Goal: Task Accomplishment & Management: Use online tool/utility

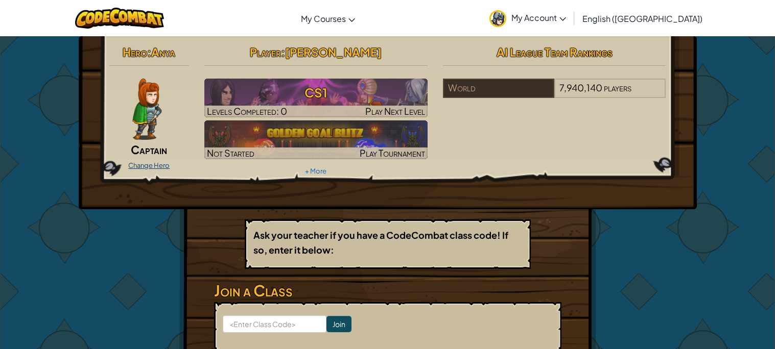
click at [139, 163] on link "Change Hero" at bounding box center [148, 165] width 41 height 8
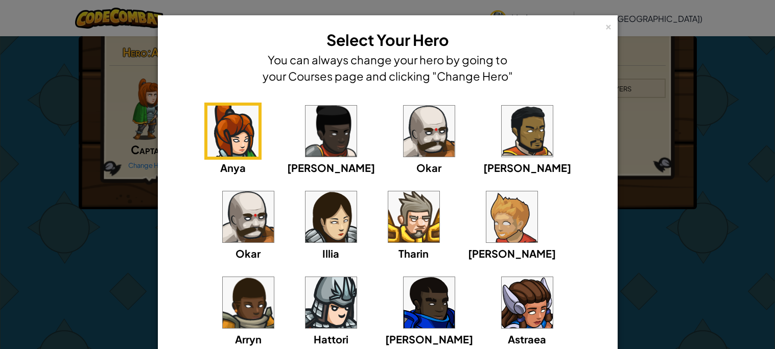
click at [486, 206] on img at bounding box center [511, 217] width 51 height 51
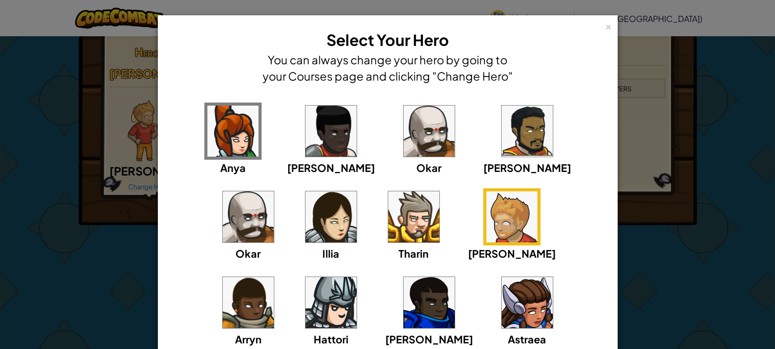
click at [523, 242] on div "[PERSON_NAME] [PERSON_NAME] [PERSON_NAME] Arryn [PERSON_NAME]" at bounding box center [388, 231] width 428 height 257
click at [357, 277] on img at bounding box center [330, 302] width 51 height 51
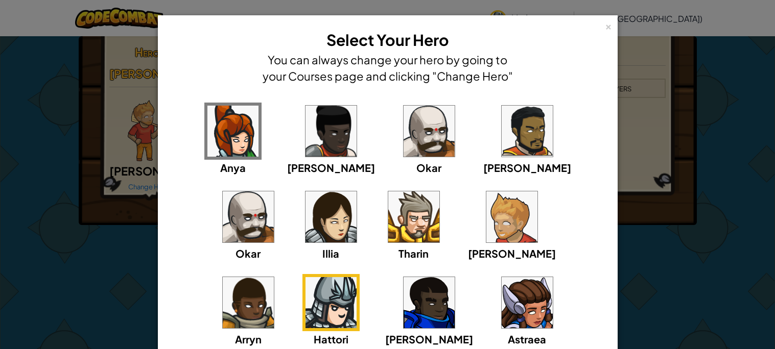
click at [357, 277] on img at bounding box center [330, 302] width 51 height 51
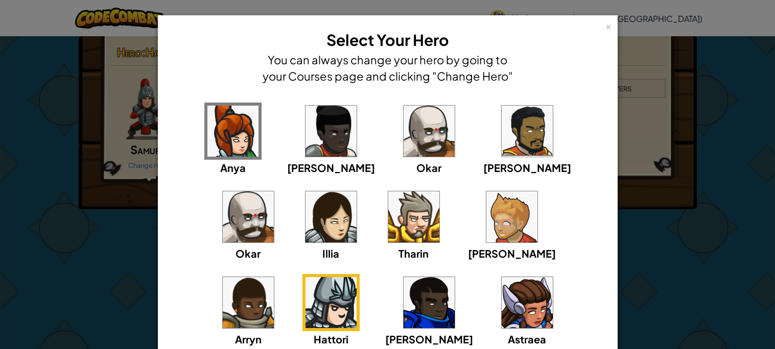
click at [274, 277] on img at bounding box center [248, 302] width 51 height 51
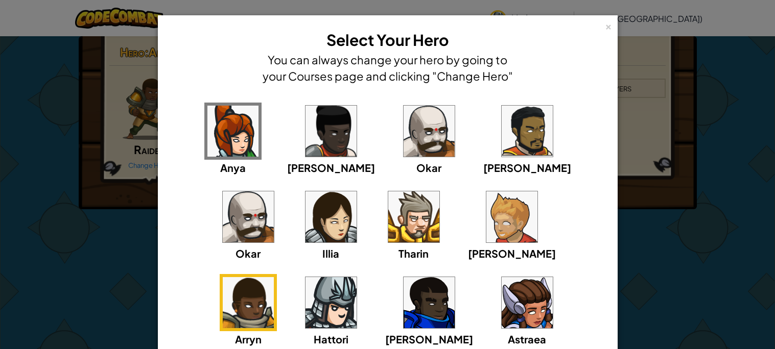
click at [305, 212] on img at bounding box center [330, 217] width 51 height 51
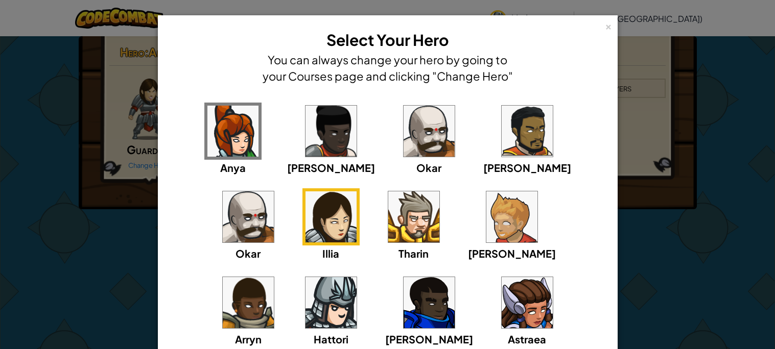
click at [305, 134] on img at bounding box center [330, 131] width 51 height 51
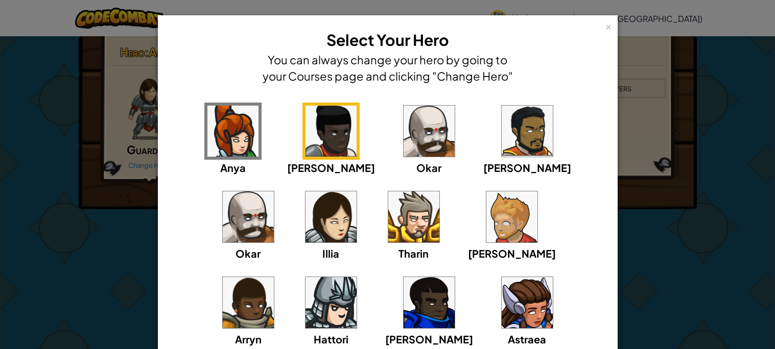
click at [406, 137] on img at bounding box center [429, 131] width 51 height 51
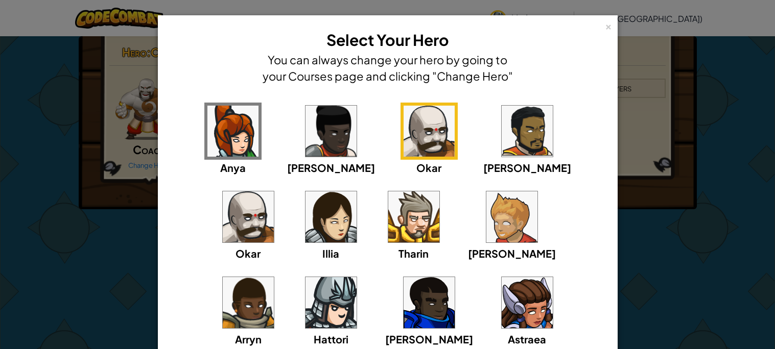
click at [250, 125] on div "[PERSON_NAME] [PERSON_NAME] [PERSON_NAME] Arryn [PERSON_NAME]" at bounding box center [388, 231] width 428 height 257
click at [250, 129] on div "[PERSON_NAME] [PERSON_NAME] [PERSON_NAME] Arryn [PERSON_NAME]" at bounding box center [388, 231] width 428 height 257
click at [254, 132] on div "[PERSON_NAME] [PERSON_NAME] [PERSON_NAME] Arryn [PERSON_NAME]" at bounding box center [388, 231] width 428 height 257
click at [242, 143] on img at bounding box center [232, 131] width 51 height 51
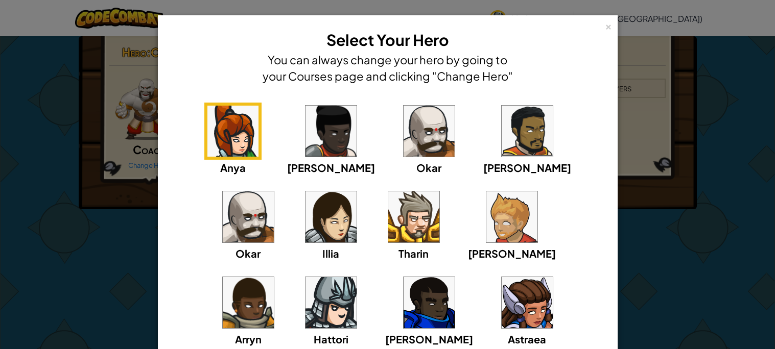
click at [245, 139] on img at bounding box center [232, 131] width 51 height 51
click at [435, 136] on div "[PERSON_NAME] [PERSON_NAME] [PERSON_NAME] Arryn [PERSON_NAME]" at bounding box center [388, 231] width 428 height 257
click at [424, 122] on div "[PERSON_NAME] [PERSON_NAME] [PERSON_NAME] Arryn [PERSON_NAME]" at bounding box center [388, 231] width 428 height 257
click at [502, 121] on img at bounding box center [527, 131] width 51 height 51
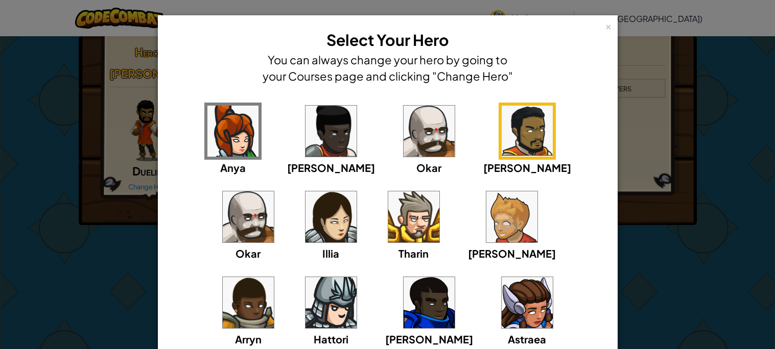
click at [274, 192] on img at bounding box center [248, 217] width 51 height 51
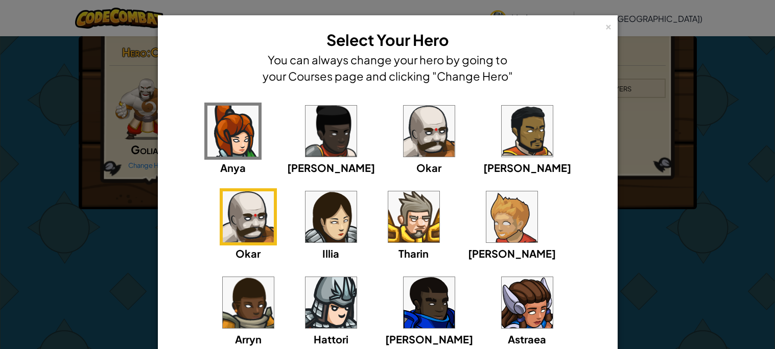
click at [502, 134] on img at bounding box center [527, 131] width 51 height 51
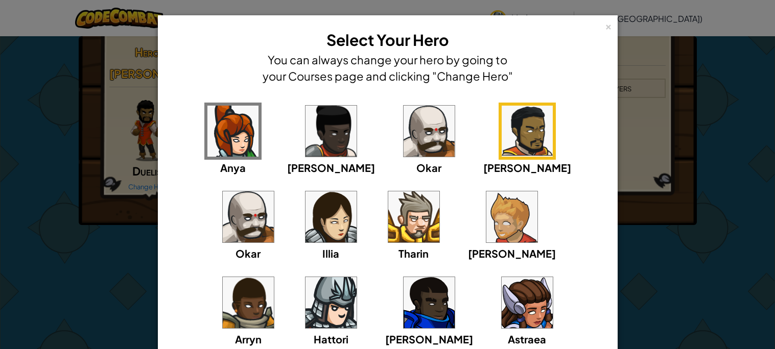
click at [357, 277] on img at bounding box center [330, 302] width 51 height 51
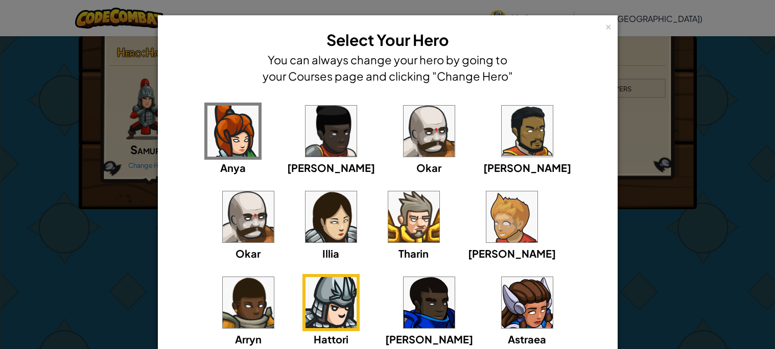
click at [274, 277] on img at bounding box center [248, 302] width 51 height 51
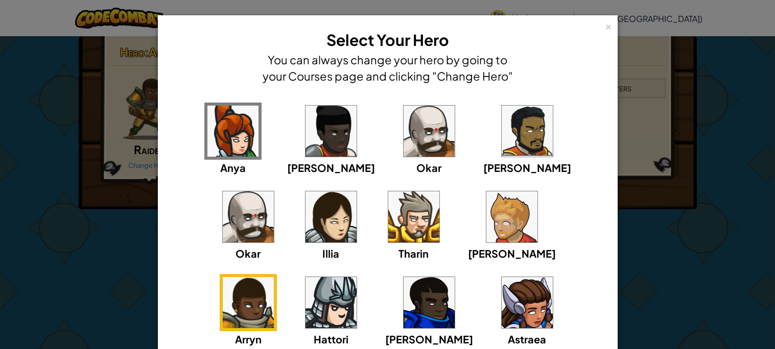
click at [502, 290] on img at bounding box center [527, 302] width 51 height 51
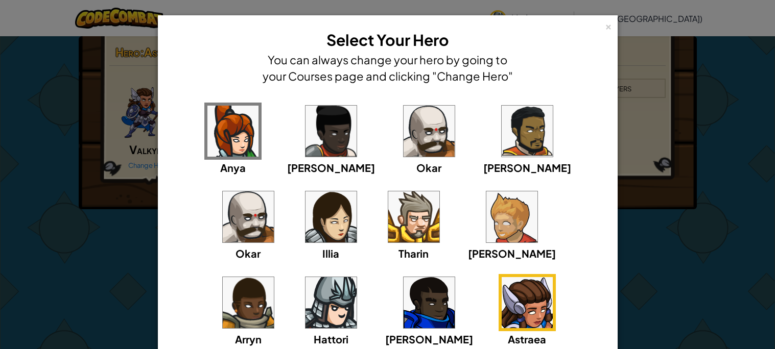
click at [404, 299] on img at bounding box center [429, 302] width 51 height 51
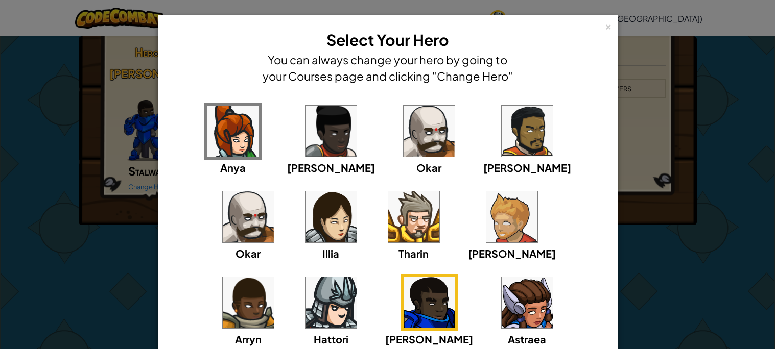
click at [274, 277] on img at bounding box center [248, 302] width 51 height 51
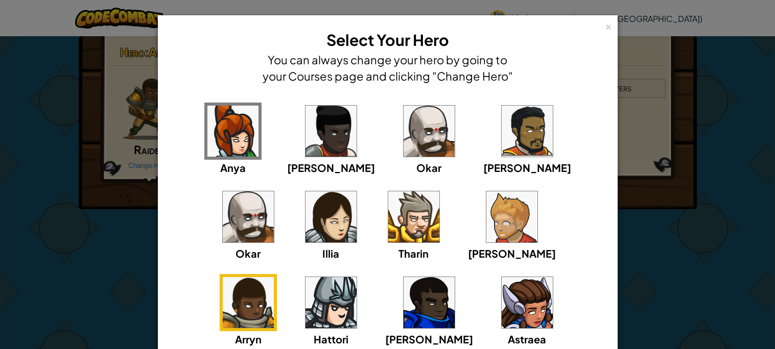
click at [486, 231] on img at bounding box center [511, 217] width 51 height 51
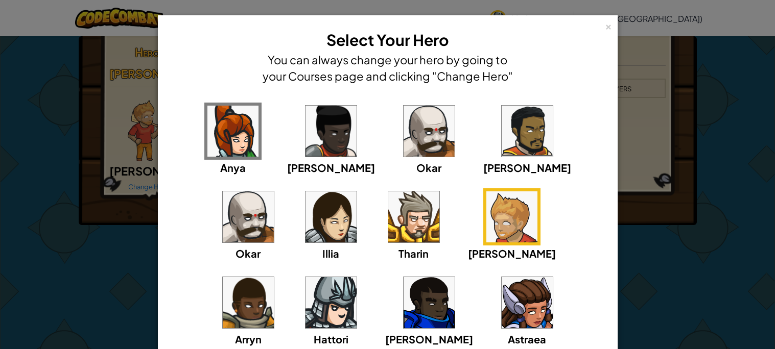
click at [486, 226] on img at bounding box center [511, 217] width 51 height 51
click at [486, 229] on img at bounding box center [511, 217] width 51 height 51
click at [158, 287] on div "× Select Your Hero You can always change your hero by going to your Courses pag…" at bounding box center [388, 220] width 460 height 410
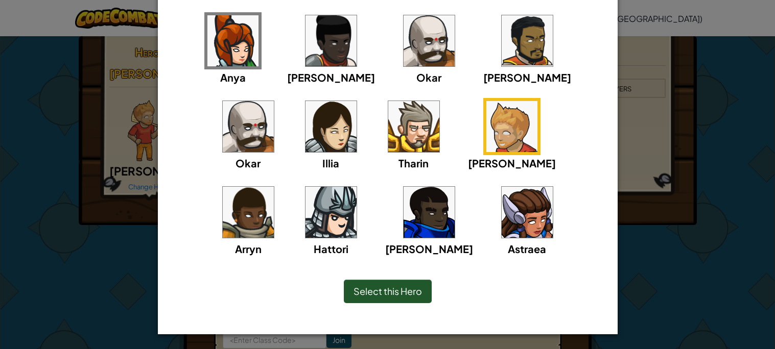
click at [396, 283] on div "Select this Hero" at bounding box center [388, 291] width 88 height 23
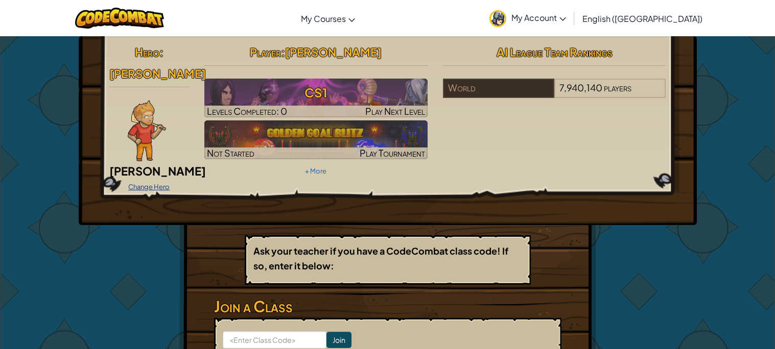
click at [146, 183] on link "Change Hero" at bounding box center [148, 187] width 41 height 8
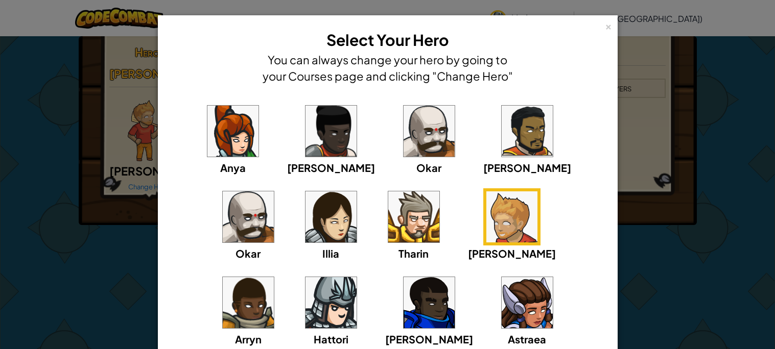
click at [502, 297] on img at bounding box center [527, 302] width 51 height 51
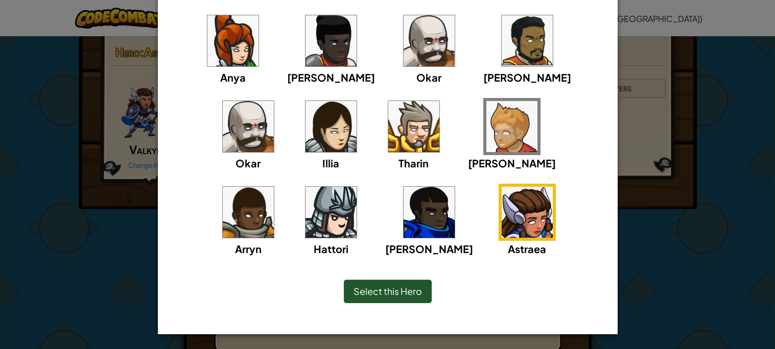
click at [392, 300] on div "Select this Hero" at bounding box center [388, 291] width 88 height 23
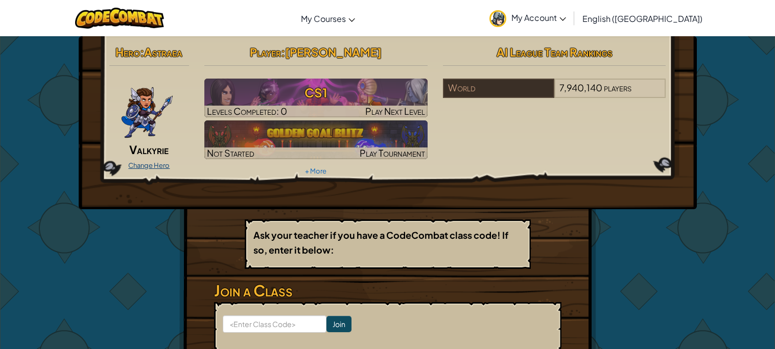
click at [144, 166] on link "Change Hero" at bounding box center [148, 165] width 41 height 8
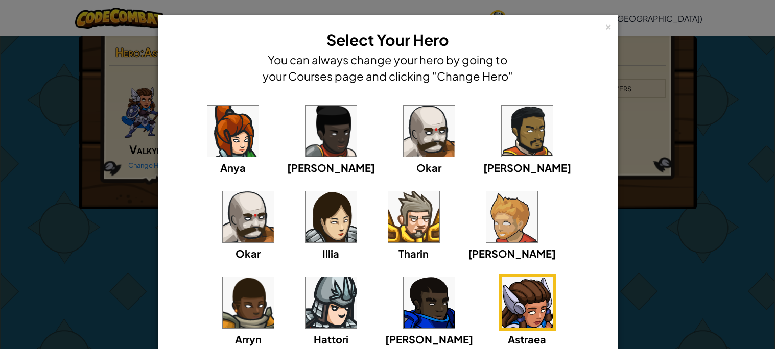
click at [502, 151] on img at bounding box center [527, 131] width 51 height 51
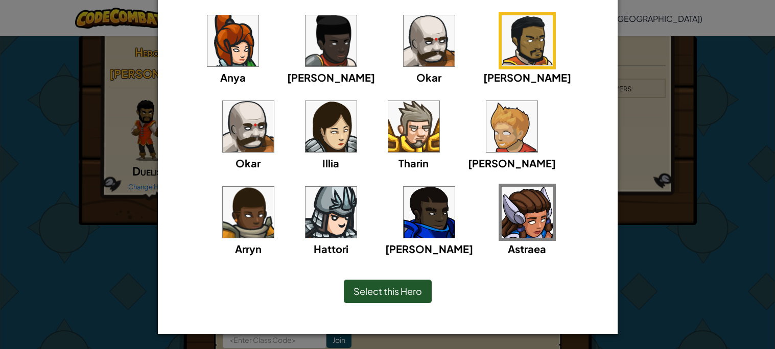
click at [381, 299] on div "Select this Hero" at bounding box center [388, 291] width 88 height 23
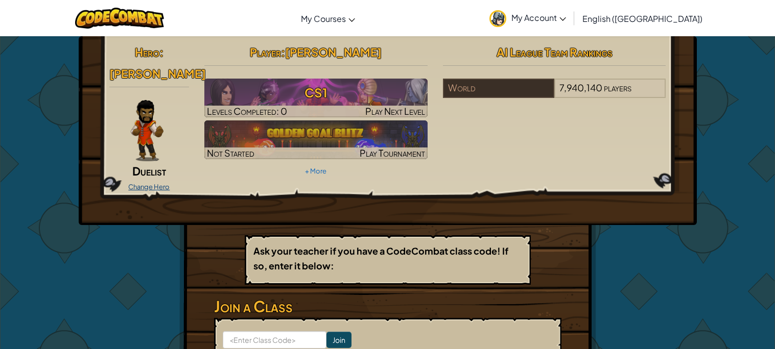
click at [157, 183] on link "Change Hero" at bounding box center [148, 187] width 41 height 8
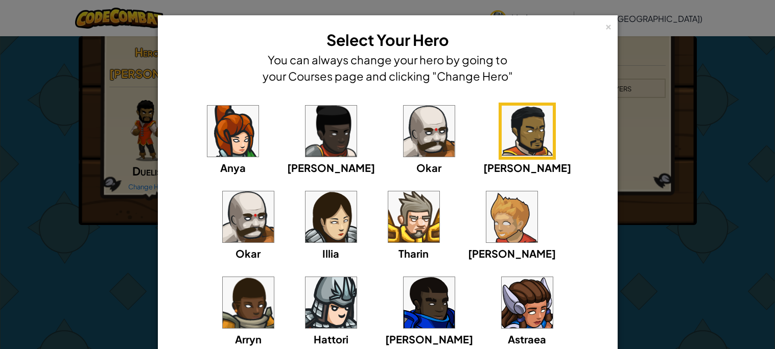
click at [486, 233] on img at bounding box center [511, 217] width 51 height 51
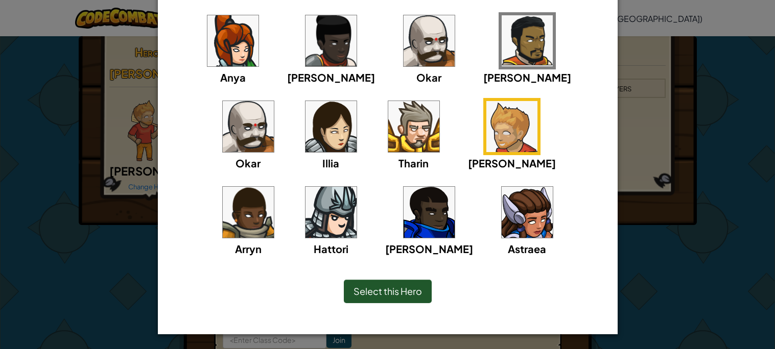
click at [366, 296] on span "Select this Hero" at bounding box center [387, 292] width 68 height 12
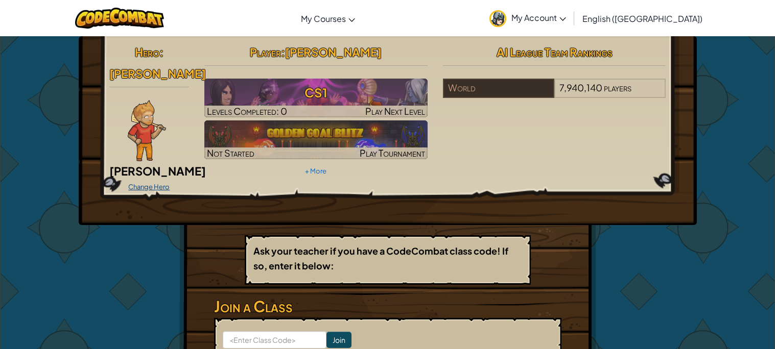
click at [154, 183] on link "Change Hero" at bounding box center [148, 187] width 41 height 8
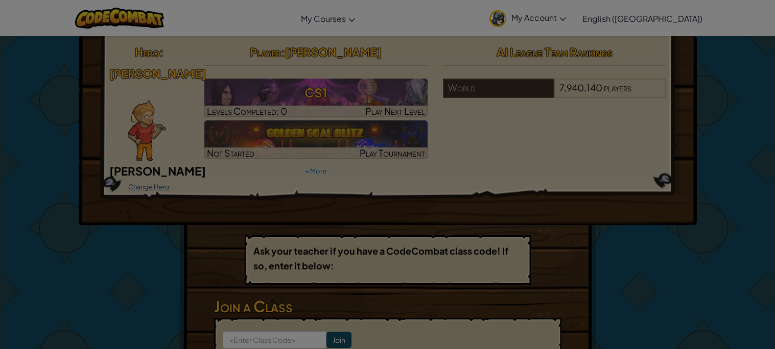
click at [151, 167] on div at bounding box center [387, 174] width 775 height 349
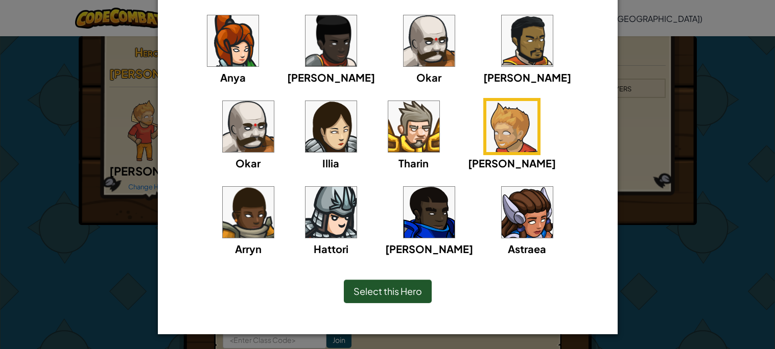
click at [274, 187] on img at bounding box center [248, 212] width 51 height 51
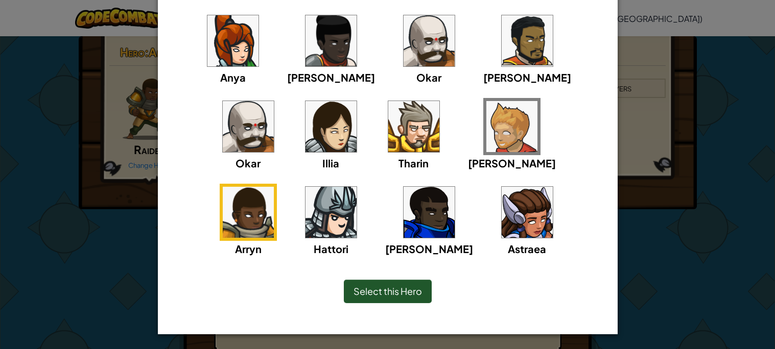
click at [357, 187] on img at bounding box center [330, 212] width 51 height 51
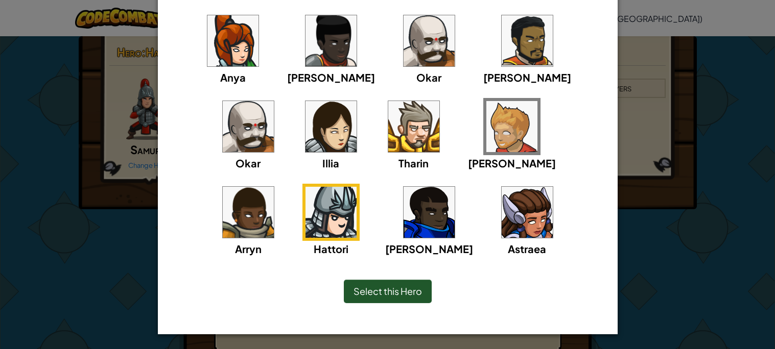
click at [386, 294] on span "Select this Hero" at bounding box center [387, 292] width 68 height 12
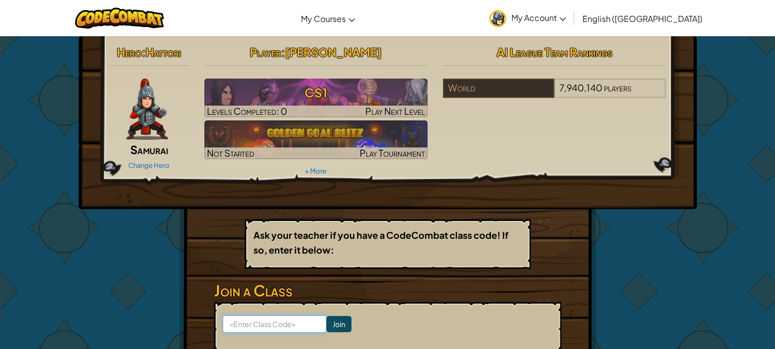
click at [248, 326] on input at bounding box center [275, 324] width 104 height 17
type input "l"
type input "LastDishShip"
click at [339, 322] on input "Join" at bounding box center [338, 324] width 25 height 16
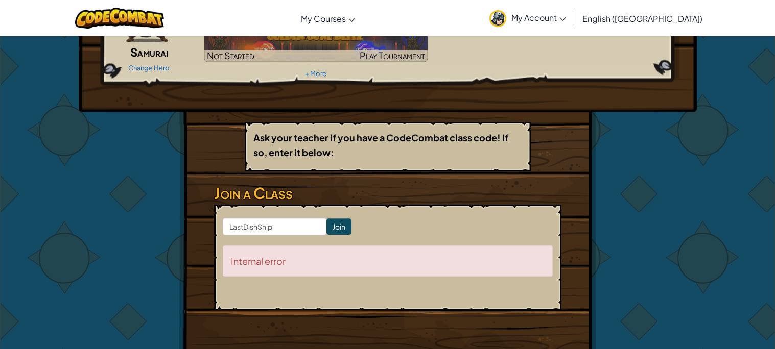
scroll to position [155, 0]
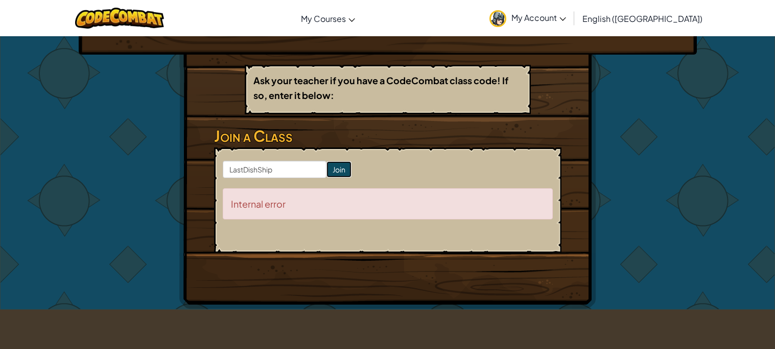
click at [334, 170] on input "Join" at bounding box center [338, 169] width 25 height 16
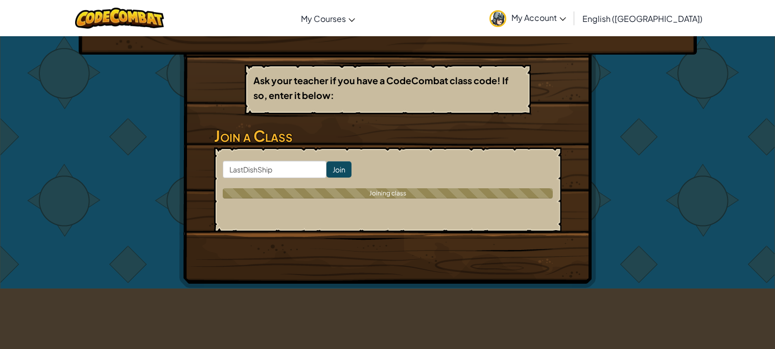
click at [334, 170] on input "Join" at bounding box center [338, 169] width 25 height 16
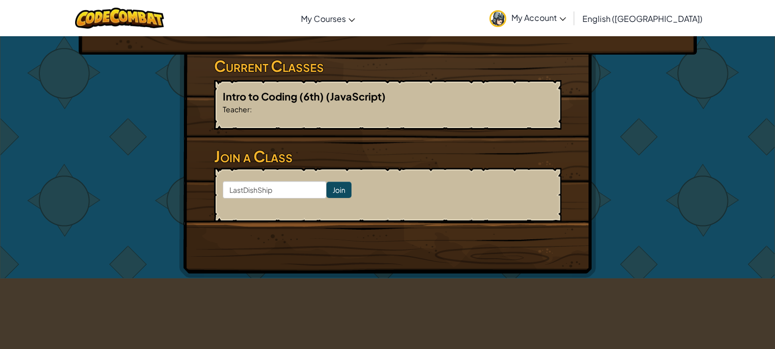
click at [350, 160] on h3 "Join a Class" at bounding box center [387, 156] width 347 height 23
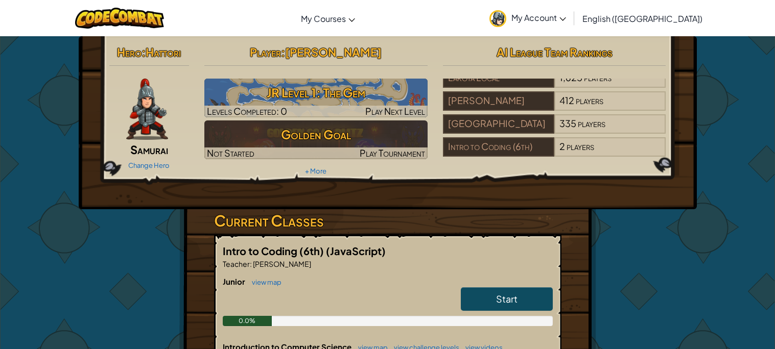
click at [571, 10] on link "My Account" at bounding box center [527, 18] width 87 height 32
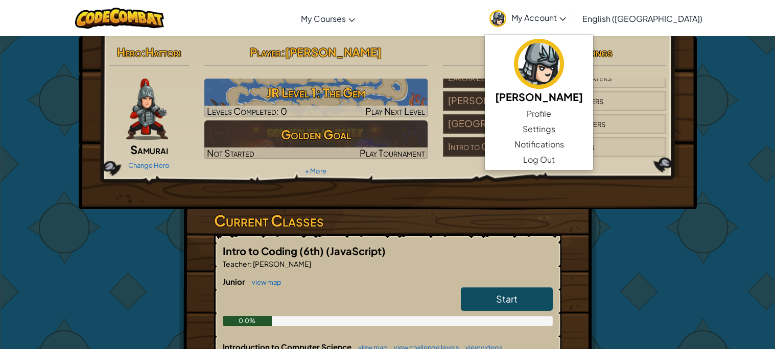
click at [571, 10] on link "My Account" at bounding box center [527, 18] width 87 height 32
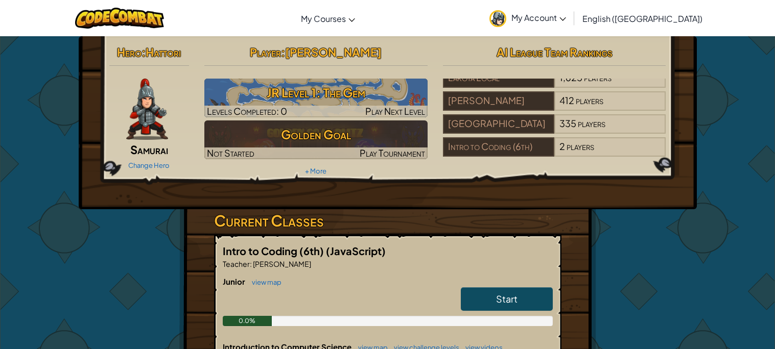
click at [571, 10] on link "My Account" at bounding box center [527, 18] width 87 height 32
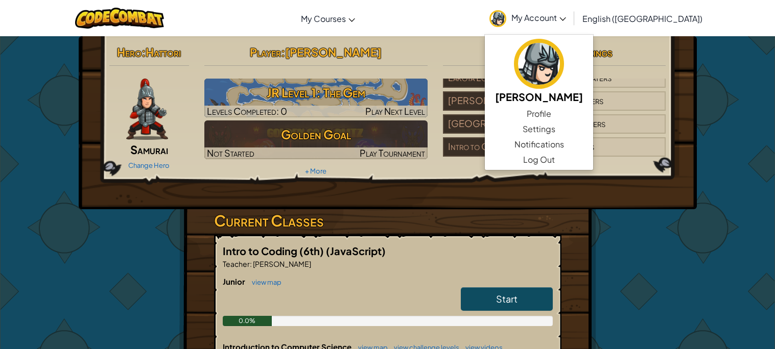
click at [571, 10] on link "My Account" at bounding box center [527, 18] width 87 height 32
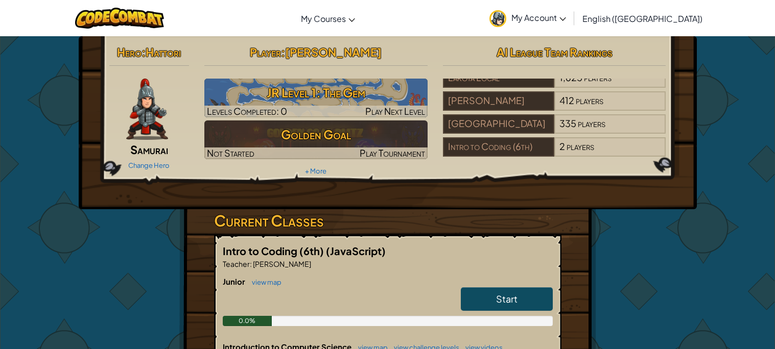
click at [671, 7] on link "English ([GEOGRAPHIC_DATA])" at bounding box center [642, 19] width 130 height 28
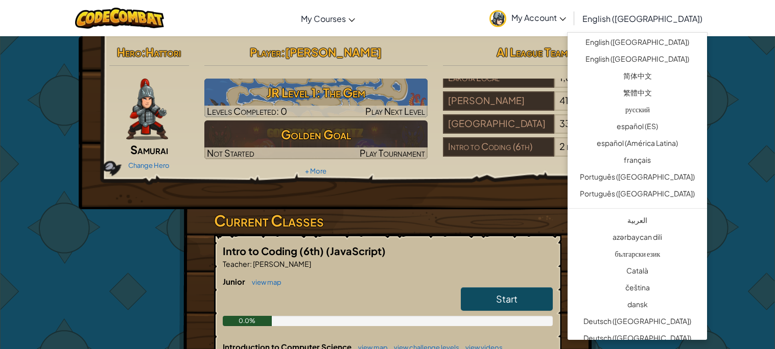
click at [571, 25] on link "My Account" at bounding box center [527, 18] width 87 height 32
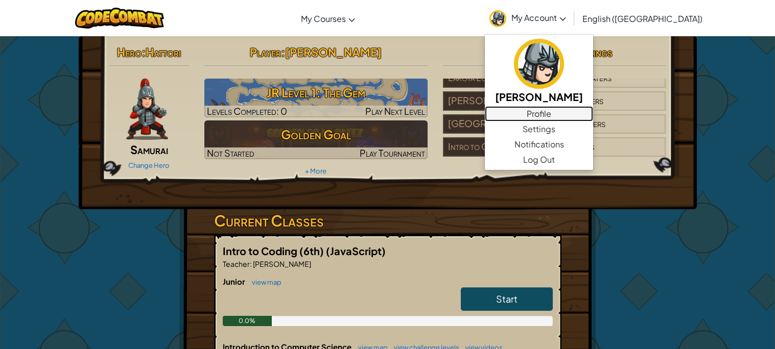
click at [586, 115] on link "Profile" at bounding box center [539, 113] width 108 height 15
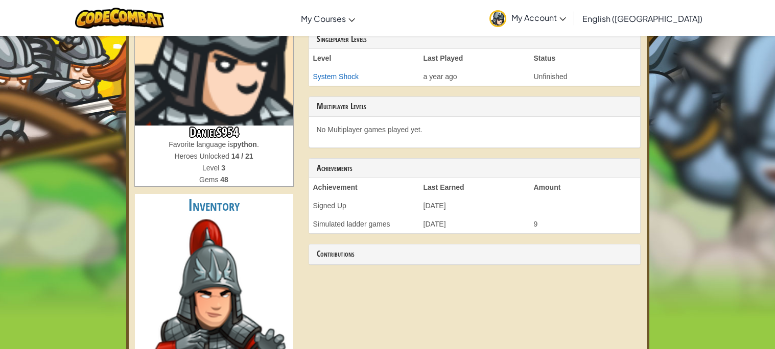
scroll to position [119, 0]
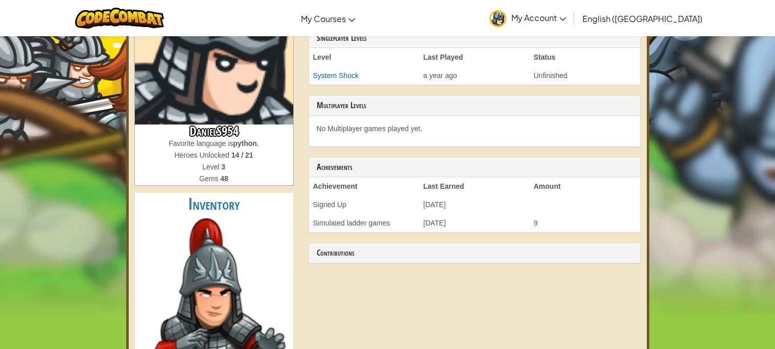
click at [196, 230] on img at bounding box center [213, 331] width 153 height 225
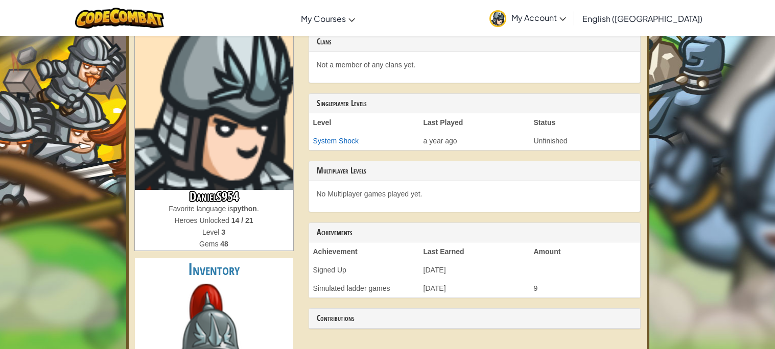
scroll to position [0, 0]
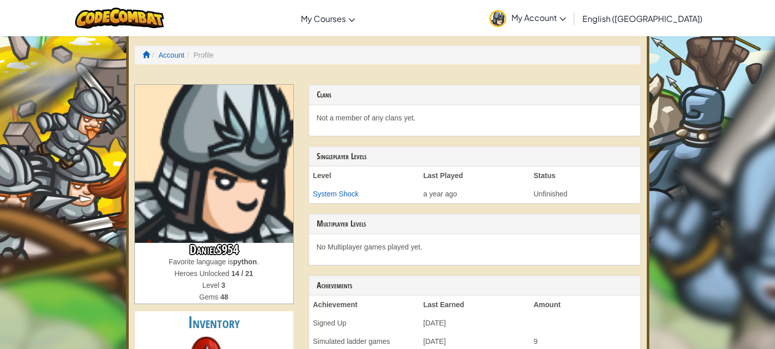
click at [215, 56] on ol "Account Profile" at bounding box center [388, 55] width 506 height 18
click at [209, 56] on li "Profile" at bounding box center [198, 55] width 29 height 10
click at [170, 57] on link "Account" at bounding box center [171, 55] width 26 height 8
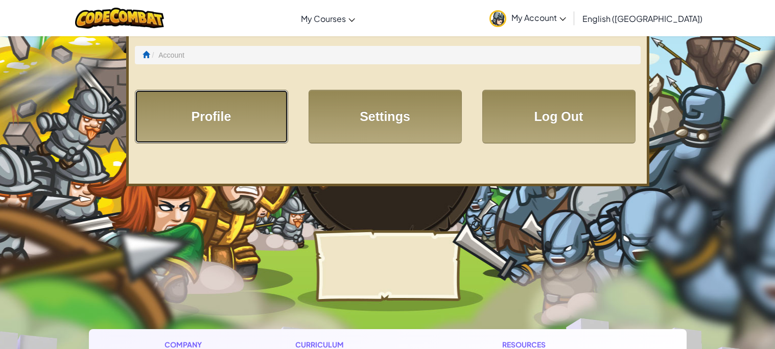
click at [195, 129] on link "Profile" at bounding box center [211, 117] width 153 height 54
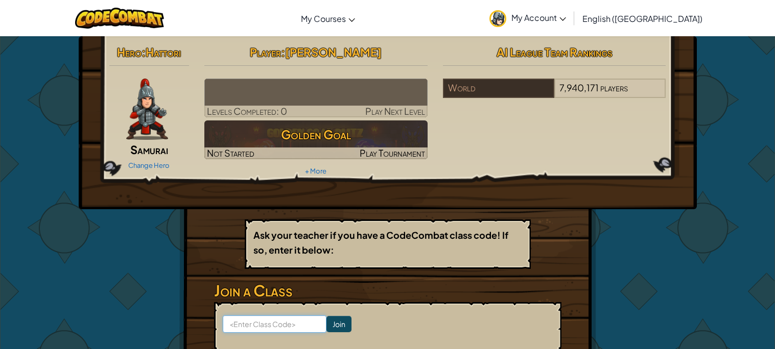
click at [250, 330] on input at bounding box center [275, 324] width 104 height 17
type input "M"
type input "m"
type input "MusicGiftHappy"
click input "Join" at bounding box center [338, 324] width 25 height 16
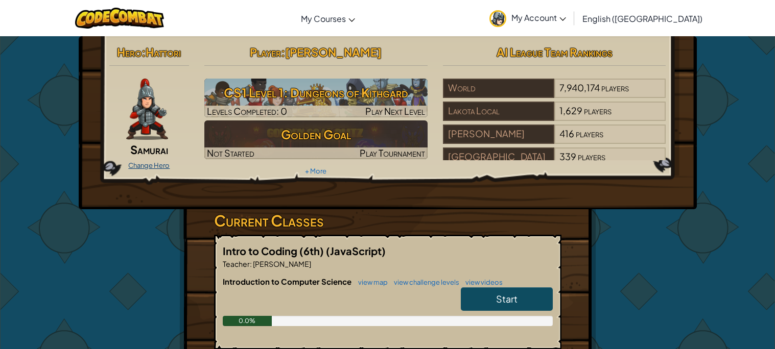
click at [145, 165] on link "Change Hero" at bounding box center [148, 165] width 41 height 8
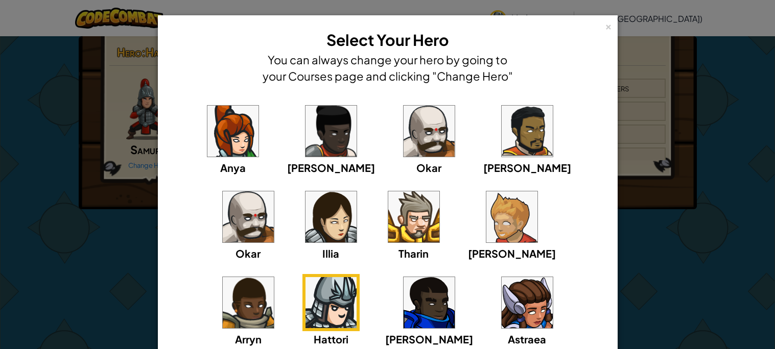
scroll to position [90, 0]
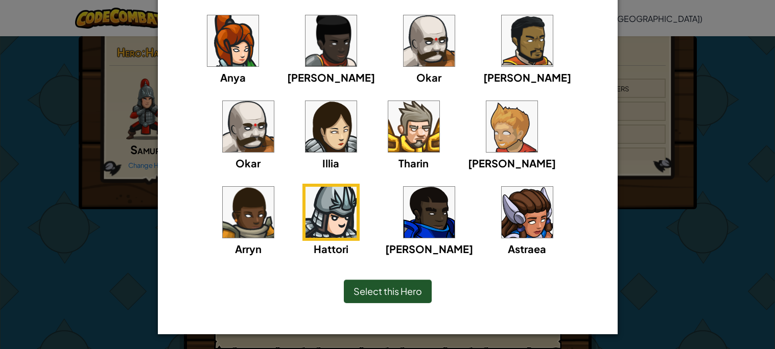
click at [394, 292] on span "Select this Hero" at bounding box center [387, 292] width 68 height 12
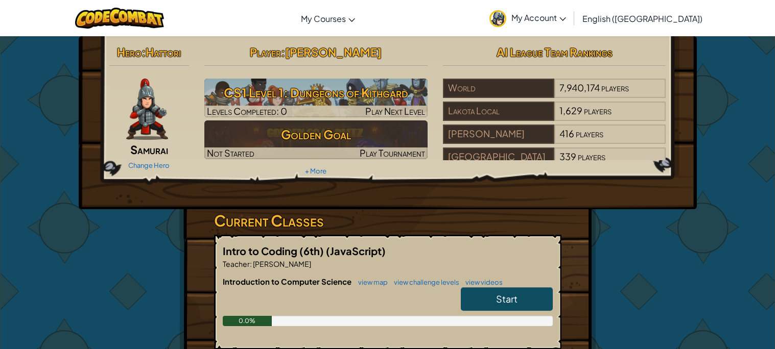
click at [169, 159] on div "Change Hero" at bounding box center [149, 165] width 80 height 16
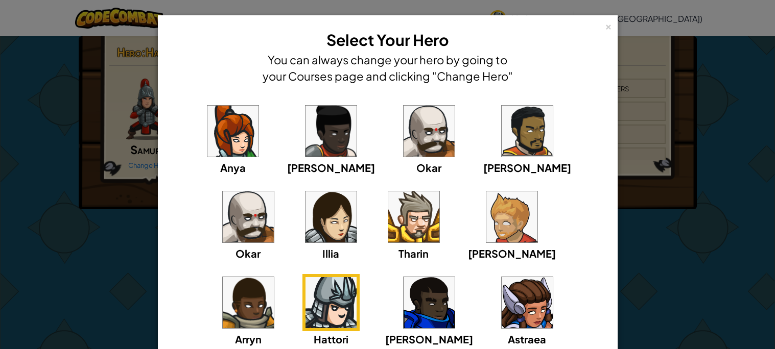
click at [274, 277] on img at bounding box center [248, 302] width 51 height 51
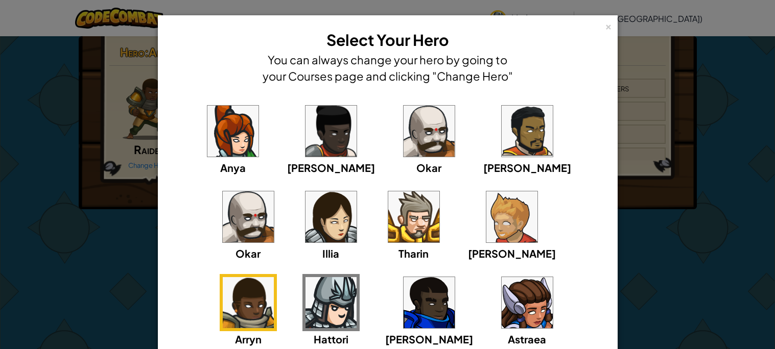
click at [274, 192] on img at bounding box center [248, 217] width 51 height 51
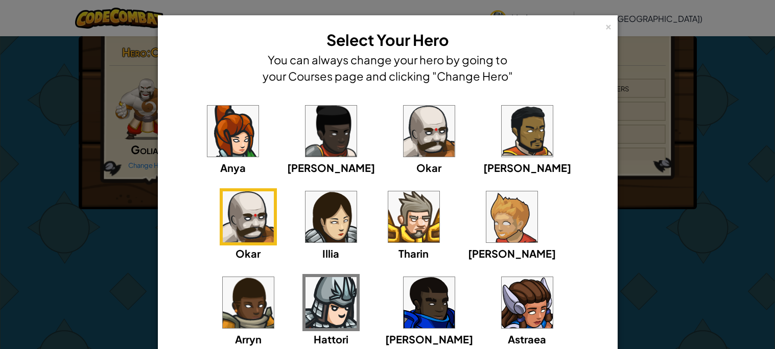
click at [502, 147] on img at bounding box center [527, 131] width 51 height 51
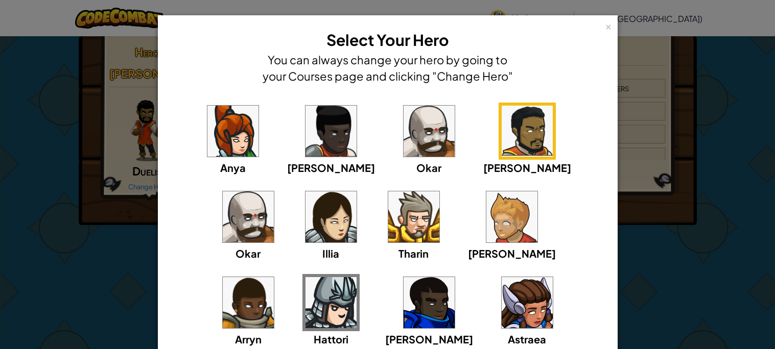
click at [362, 102] on div "[PERSON_NAME] [PERSON_NAME] [PERSON_NAME] Arryn [PERSON_NAME]" at bounding box center [387, 218] width 448 height 252
click at [404, 119] on img at bounding box center [429, 131] width 51 height 51
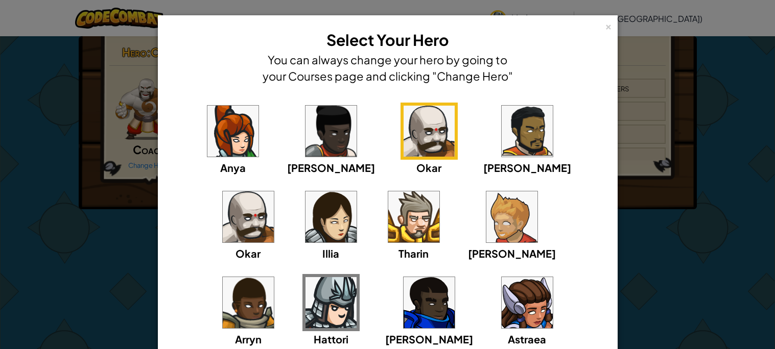
click at [271, 117] on div "[PERSON_NAME] [PERSON_NAME] [PERSON_NAME] Arryn [PERSON_NAME]" at bounding box center [388, 231] width 428 height 257
click at [305, 128] on img at bounding box center [330, 131] width 51 height 51
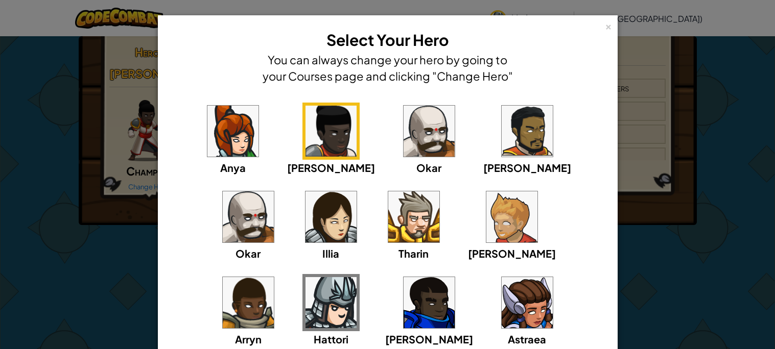
click at [216, 145] on img at bounding box center [232, 131] width 51 height 51
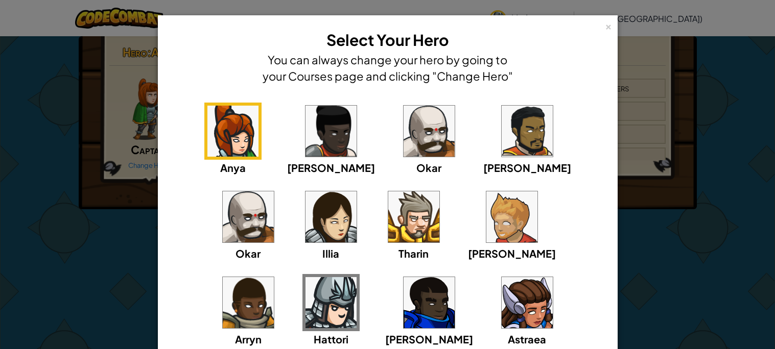
click at [311, 144] on img at bounding box center [330, 131] width 51 height 51
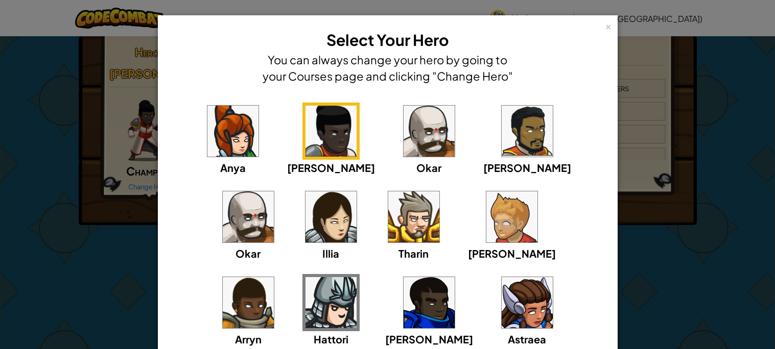
click at [486, 195] on img at bounding box center [511, 217] width 51 height 51
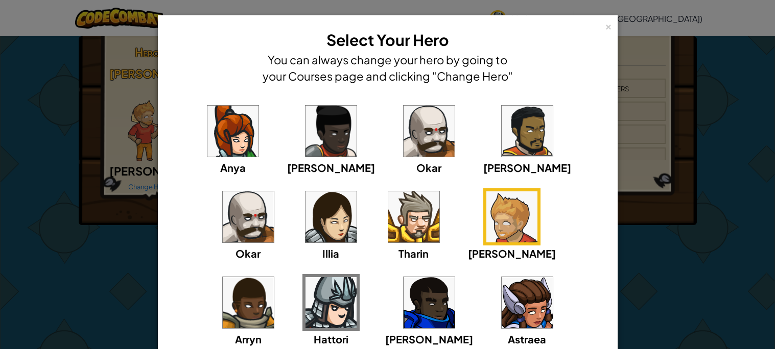
click at [388, 224] on img at bounding box center [413, 217] width 51 height 51
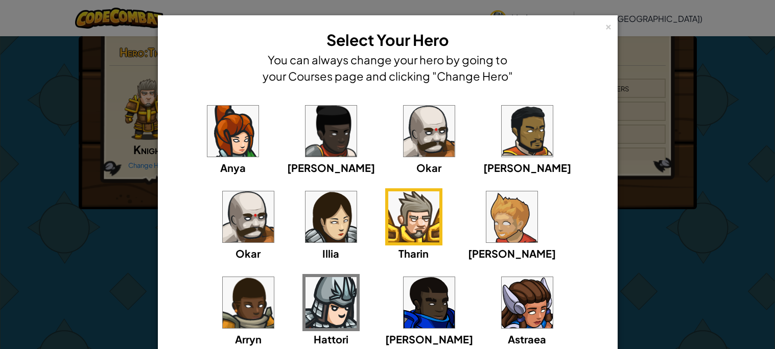
click at [305, 228] on img at bounding box center [330, 217] width 51 height 51
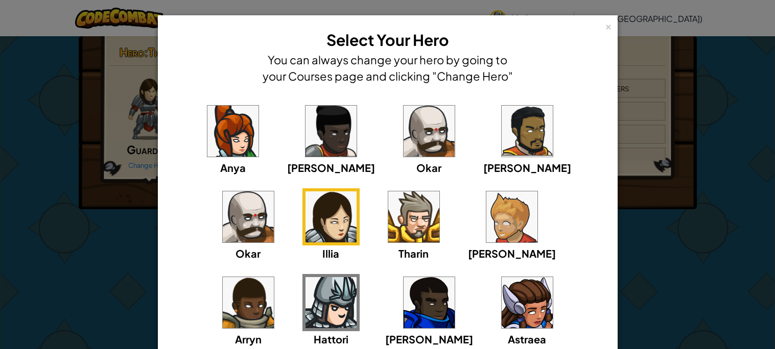
click at [360, 274] on div "Hattori" at bounding box center [330, 310] width 57 height 73
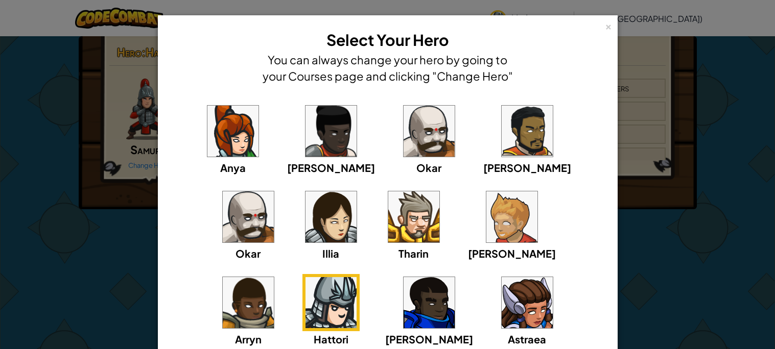
click at [274, 277] on img at bounding box center [248, 302] width 51 height 51
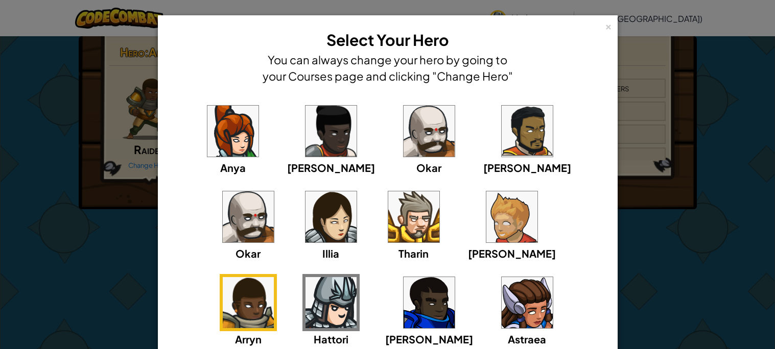
click at [502, 304] on img at bounding box center [527, 302] width 51 height 51
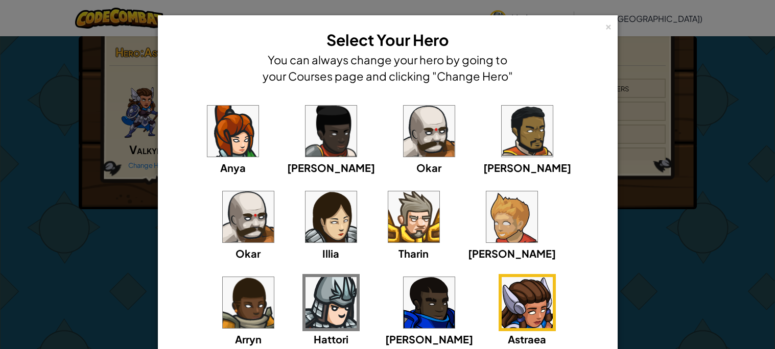
click at [385, 307] on div "[PERSON_NAME]" at bounding box center [429, 310] width 88 height 73
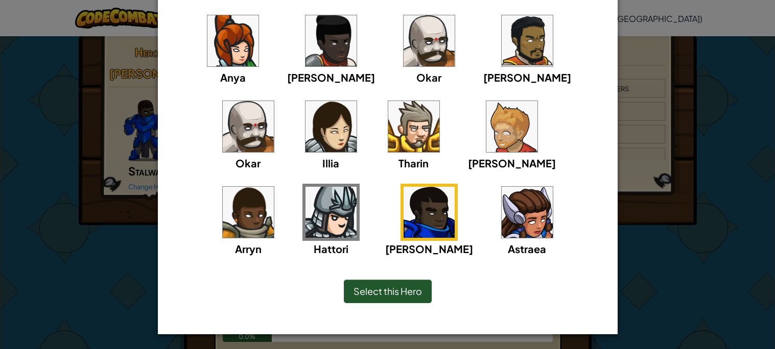
click at [387, 291] on span "Select this Hero" at bounding box center [387, 292] width 68 height 12
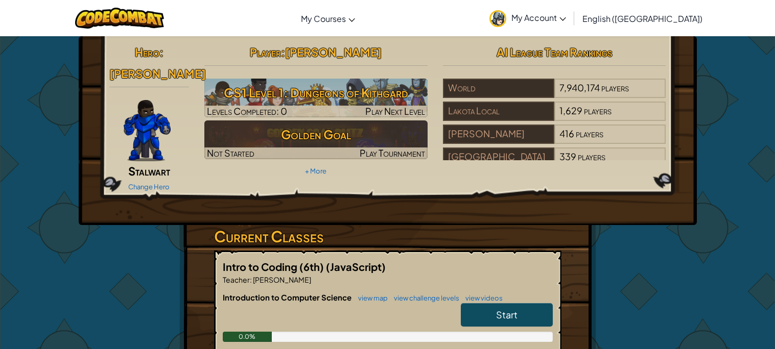
click at [143, 164] on span "Stalwart" at bounding box center [149, 171] width 42 height 14
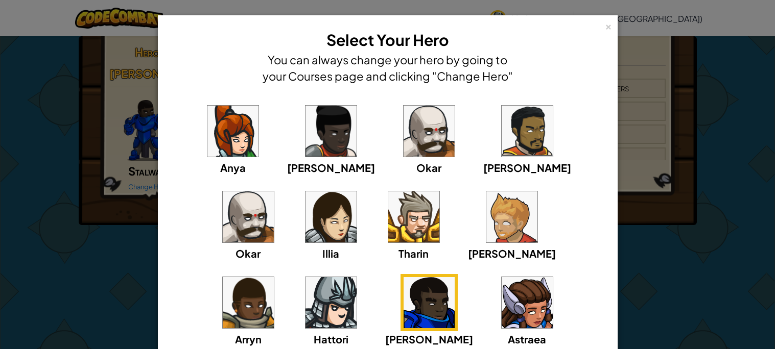
click at [357, 277] on img at bounding box center [330, 302] width 51 height 51
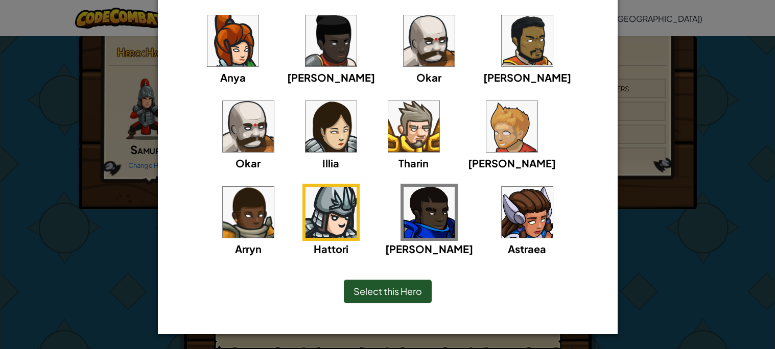
click at [375, 299] on div "Select this Hero" at bounding box center [388, 291] width 88 height 23
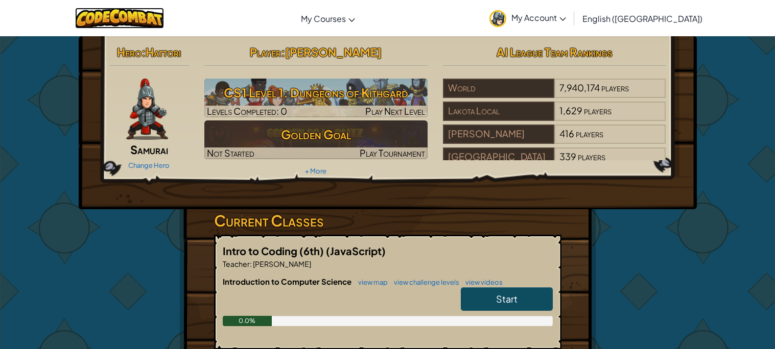
click at [133, 18] on img at bounding box center [119, 18] width 89 height 21
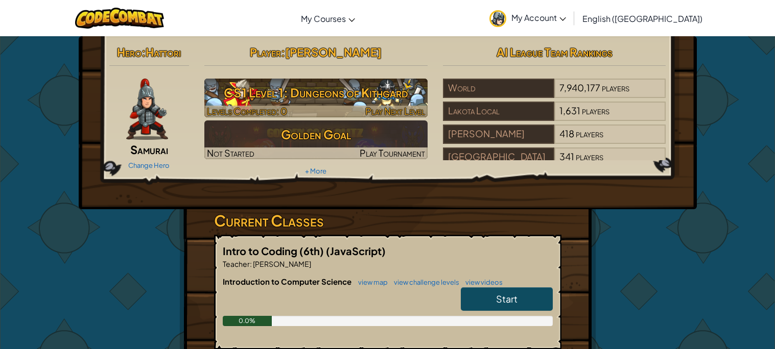
click at [361, 90] on h3 "CS1 Level 1: Dungeons of Kithgard" at bounding box center [315, 92] width 223 height 23
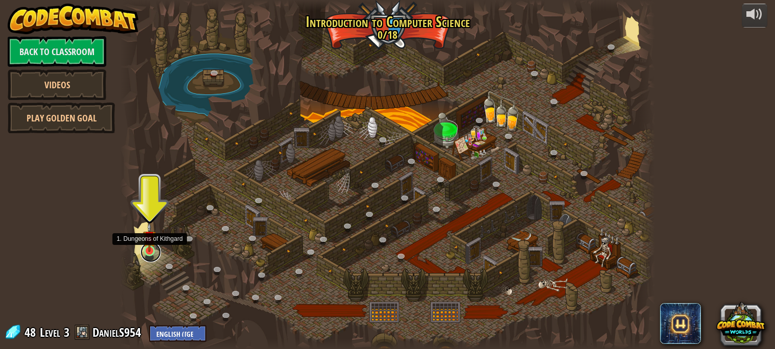
click at [142, 256] on link at bounding box center [150, 252] width 20 height 20
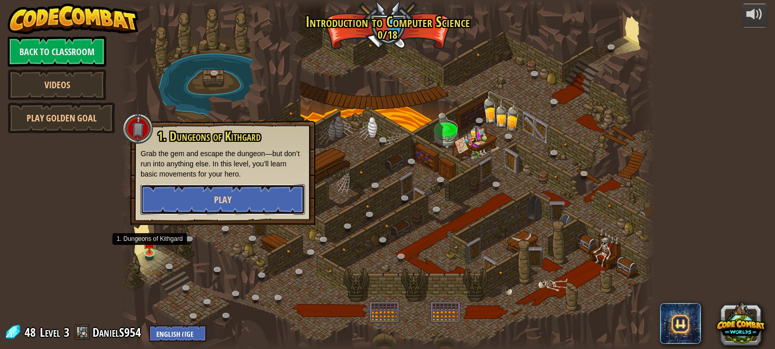
click at [210, 205] on button "Play" at bounding box center [222, 199] width 164 height 31
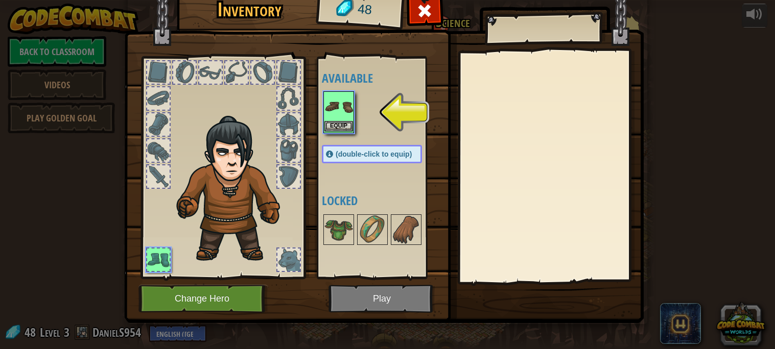
click at [352, 115] on img at bounding box center [338, 106] width 29 height 29
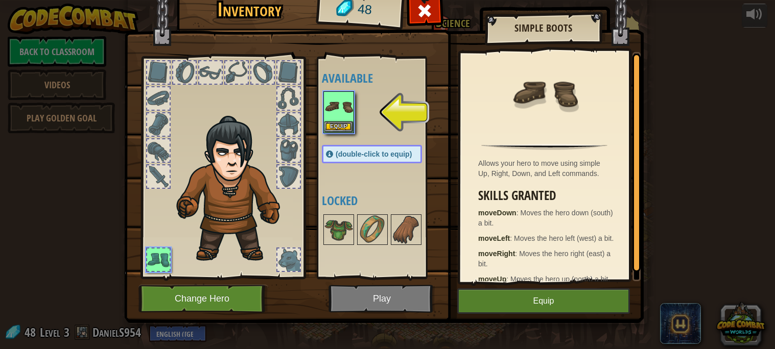
click at [152, 171] on div at bounding box center [158, 176] width 22 height 22
click at [344, 105] on img at bounding box center [338, 106] width 29 height 29
click at [345, 128] on button "Equip" at bounding box center [338, 126] width 29 height 11
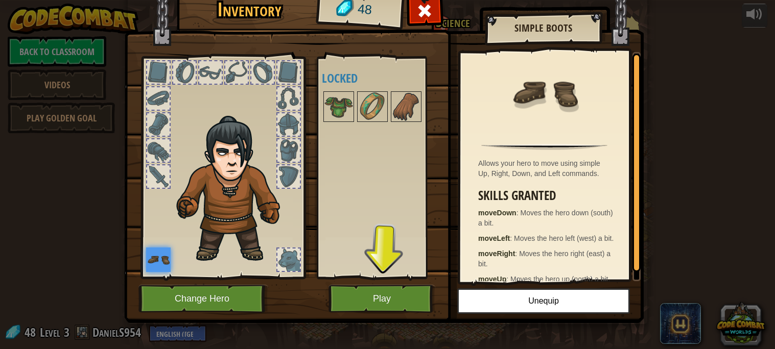
click at [287, 259] on div at bounding box center [288, 260] width 22 height 22
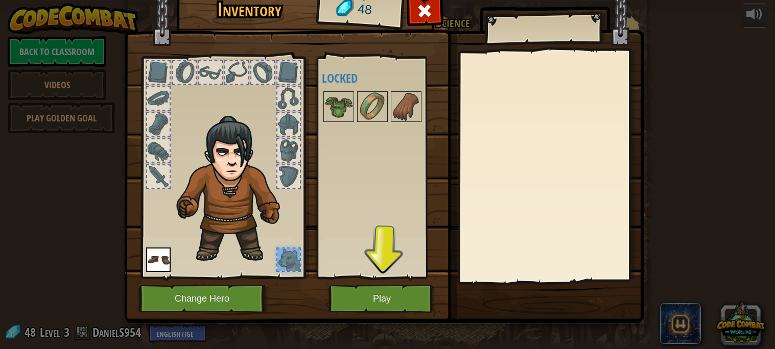
click at [281, 191] on img at bounding box center [234, 189] width 125 height 149
click at [280, 182] on div at bounding box center [288, 176] width 22 height 22
click at [285, 160] on div at bounding box center [288, 150] width 22 height 22
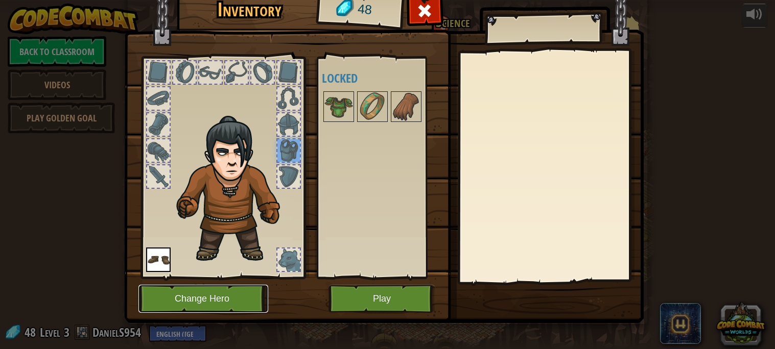
click at [189, 303] on button "Change Hero" at bounding box center [203, 299] width 130 height 28
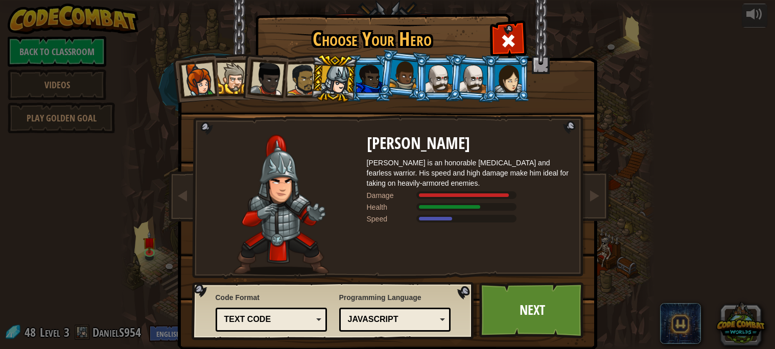
click at [272, 91] on div at bounding box center [267, 79] width 34 height 34
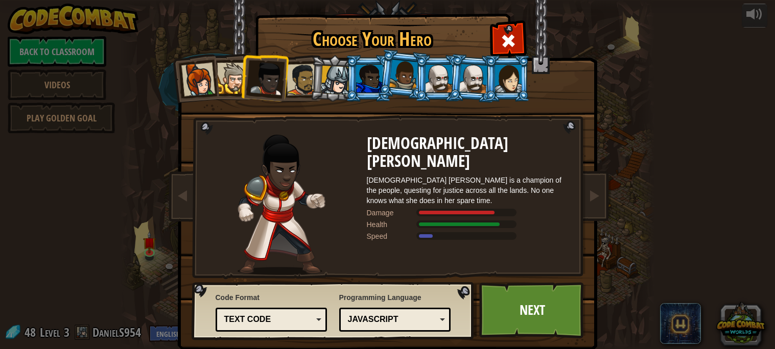
click at [253, 91] on div at bounding box center [267, 79] width 34 height 34
click at [367, 85] on div at bounding box center [369, 79] width 27 height 28
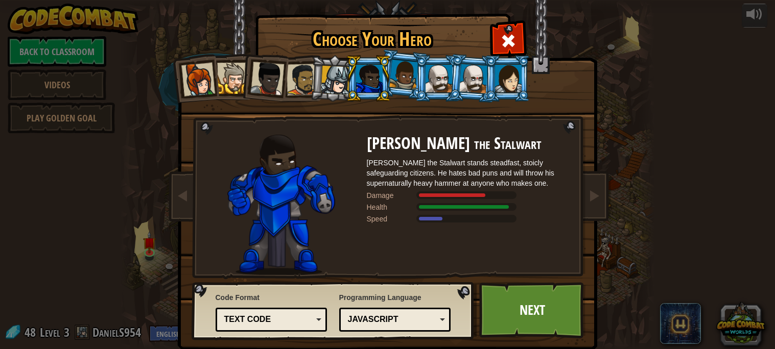
click at [383, 83] on li at bounding box center [368, 78] width 46 height 46
click at [392, 82] on div at bounding box center [403, 75] width 29 height 30
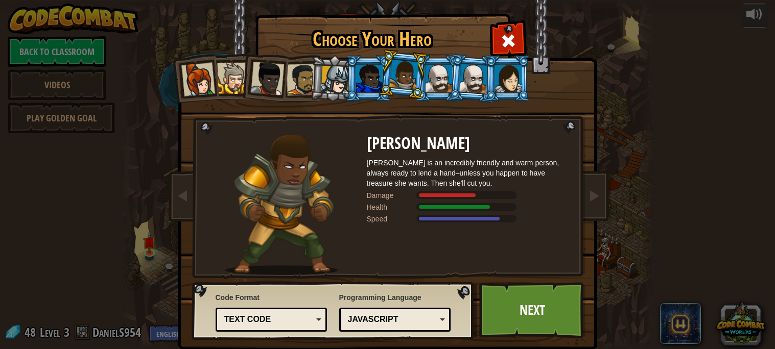
click at [431, 85] on div at bounding box center [438, 79] width 27 height 28
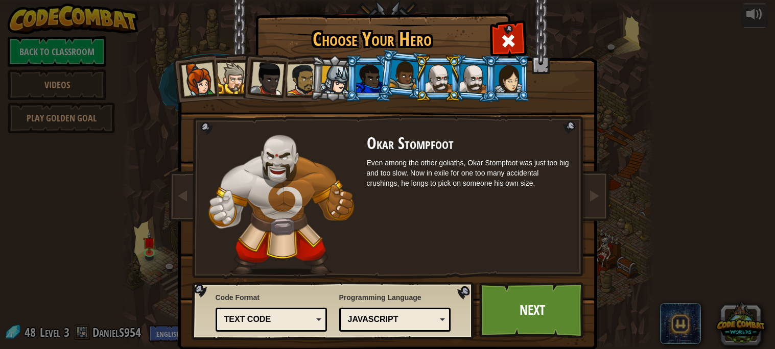
click at [463, 81] on div at bounding box center [473, 78] width 29 height 29
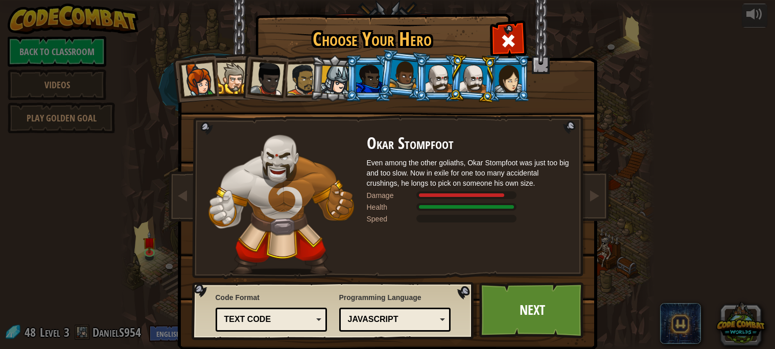
click at [433, 84] on div at bounding box center [438, 79] width 27 height 28
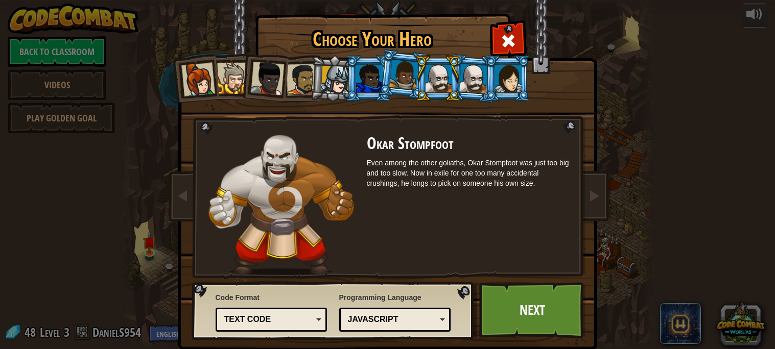
click at [443, 84] on div at bounding box center [438, 79] width 27 height 28
click at [461, 83] on div at bounding box center [473, 78] width 29 height 29
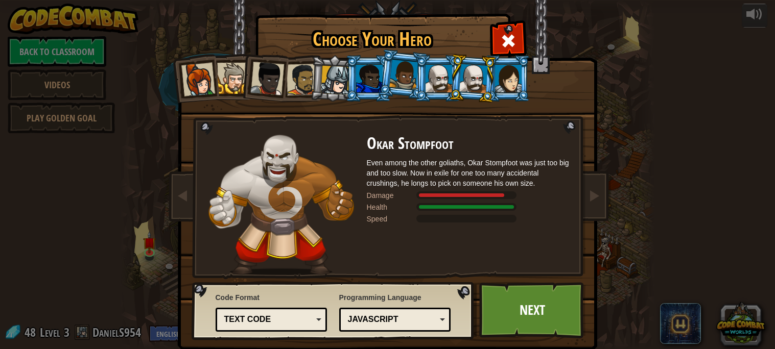
click at [517, 79] on div at bounding box center [508, 79] width 27 height 28
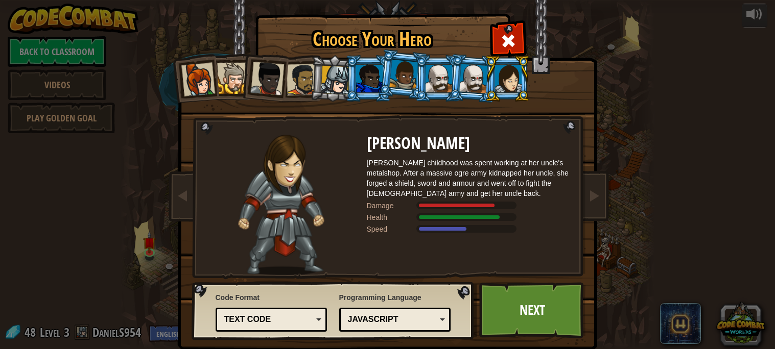
click at [348, 92] on li at bounding box center [368, 78] width 46 height 46
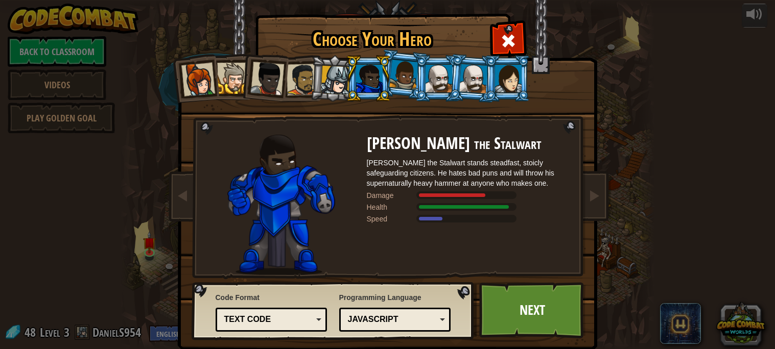
click at [326, 83] on div at bounding box center [335, 80] width 29 height 29
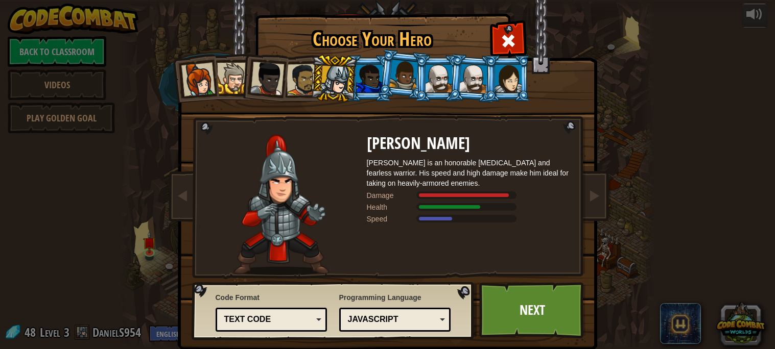
click at [291, 83] on div at bounding box center [302, 80] width 32 height 32
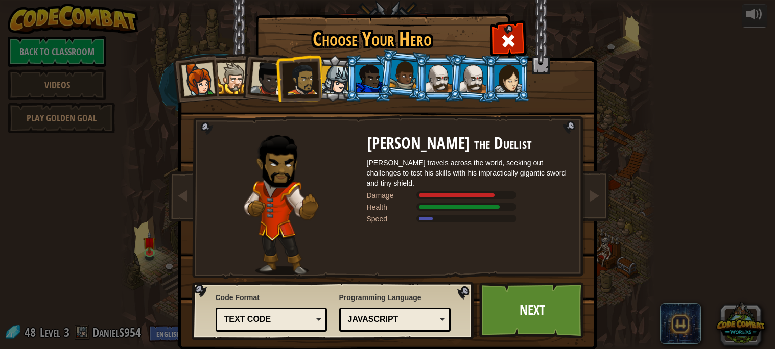
click at [264, 83] on div at bounding box center [267, 79] width 34 height 34
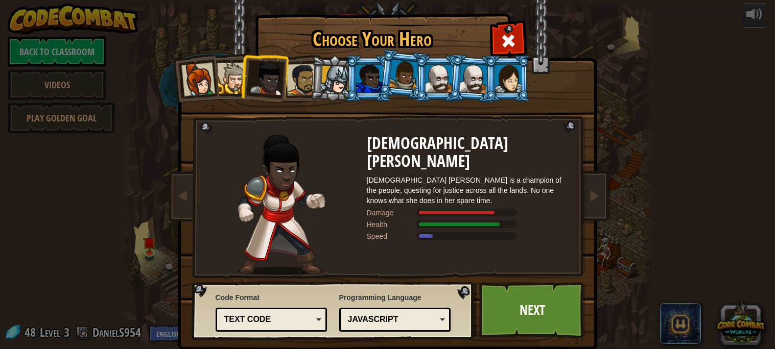
click at [336, 75] on div at bounding box center [335, 80] width 29 height 29
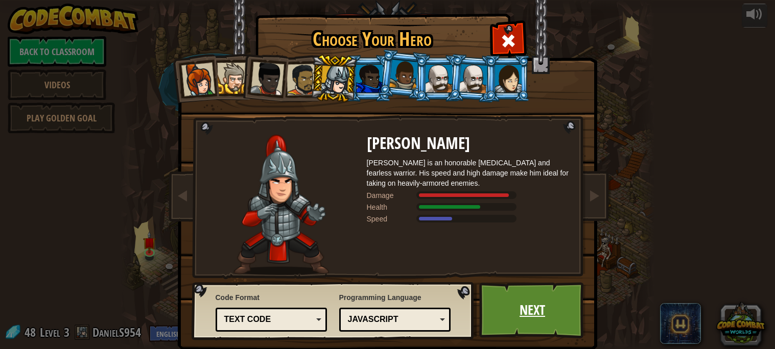
click at [515, 317] on link "Next" at bounding box center [532, 310] width 107 height 56
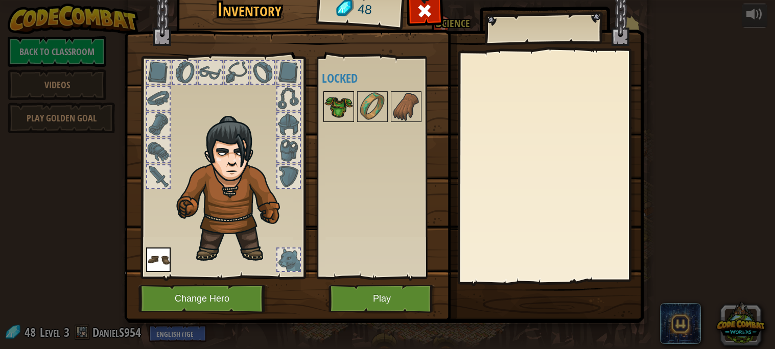
click at [343, 111] on img at bounding box center [338, 106] width 29 height 29
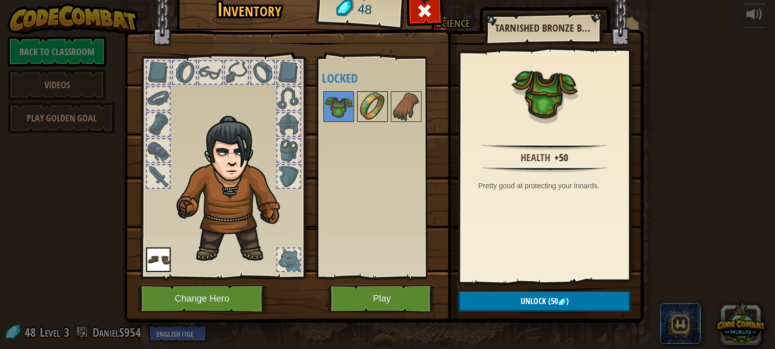
click at [379, 109] on img at bounding box center [372, 106] width 29 height 29
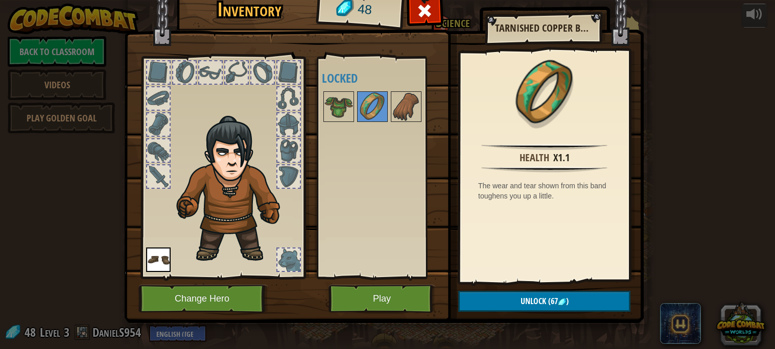
click at [458, 121] on img at bounding box center [383, 137] width 519 height 371
click at [363, 299] on button "Play" at bounding box center [381, 299] width 107 height 28
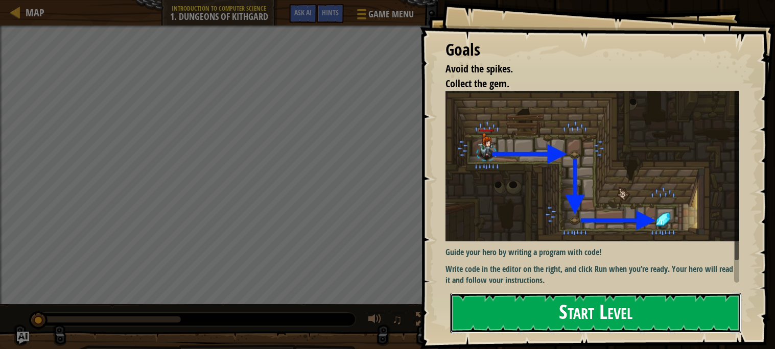
click at [566, 318] on button "Start Level" at bounding box center [595, 313] width 291 height 40
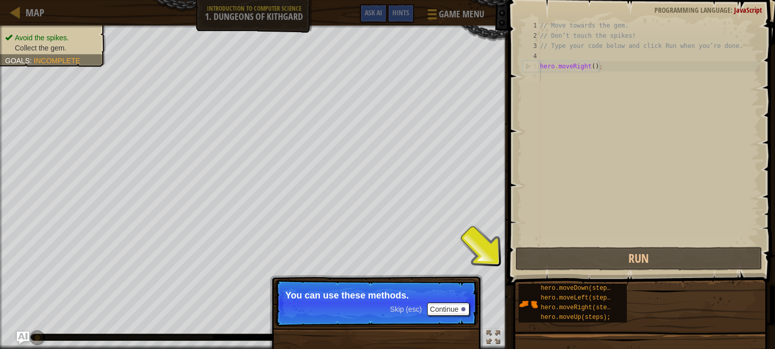
click at [376, 327] on p "Skip (esc) Continue You can use these methods." at bounding box center [376, 303] width 203 height 47
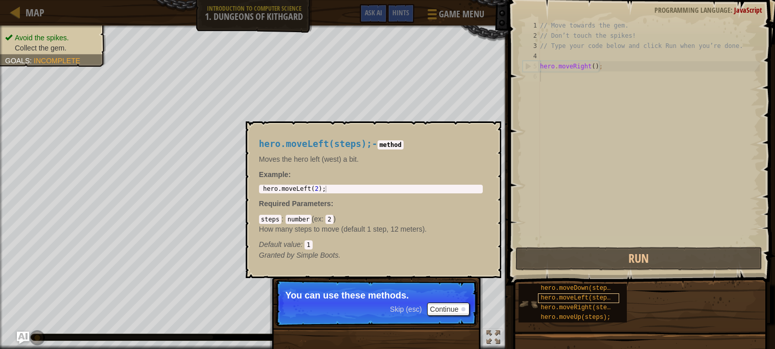
click at [562, 298] on span "hero.moveLeft(steps);" at bounding box center [578, 298] width 77 height 7
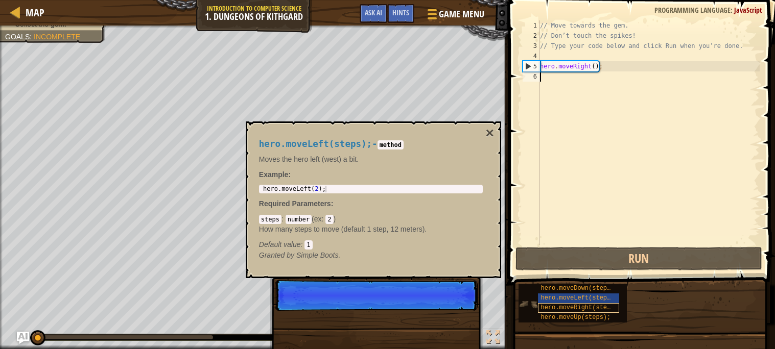
click at [559, 310] on span "hero.moveRight(steps);" at bounding box center [580, 307] width 81 height 7
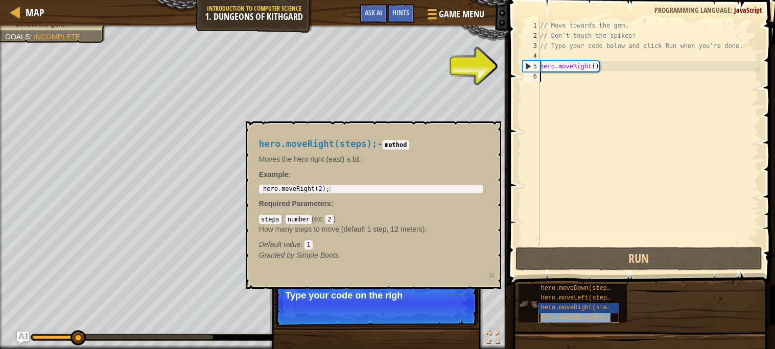
click at [555, 319] on span "hero.moveUp(steps);" at bounding box center [575, 317] width 70 height 7
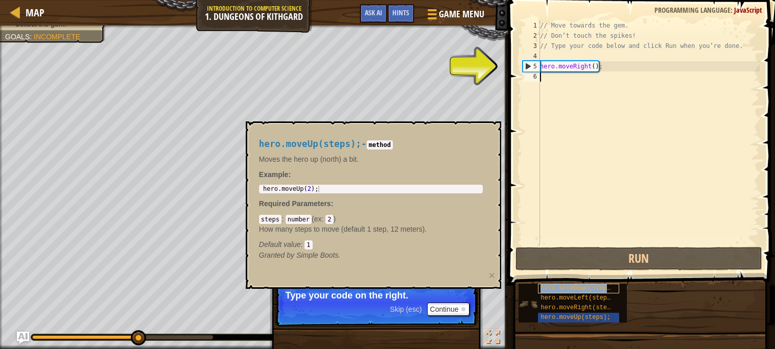
click at [557, 287] on span "hero.moveDown(steps);" at bounding box center [578, 288] width 77 height 7
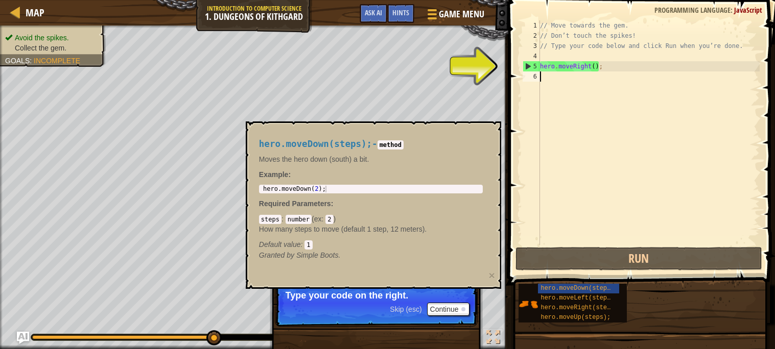
type textarea "hero.moveDown(2);"
click at [332, 190] on div "hero . moveDown ( 2 ) ;" at bounding box center [371, 196] width 221 height 20
click at [492, 278] on button "×" at bounding box center [492, 275] width 6 height 11
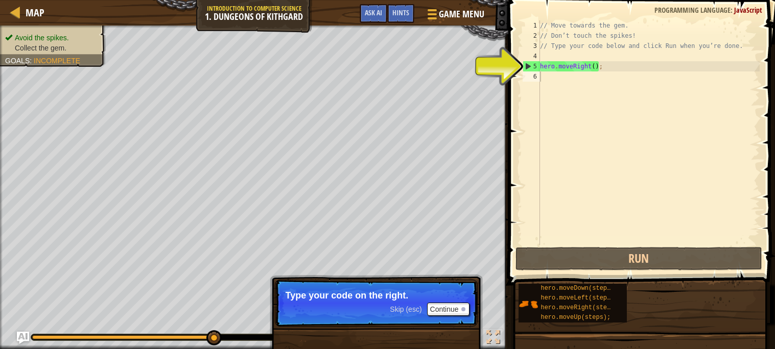
click at [436, 319] on p "Skip (esc) Continue Type your code on the right." at bounding box center [376, 303] width 203 height 47
click at [449, 305] on button "Continue" at bounding box center [448, 309] width 42 height 13
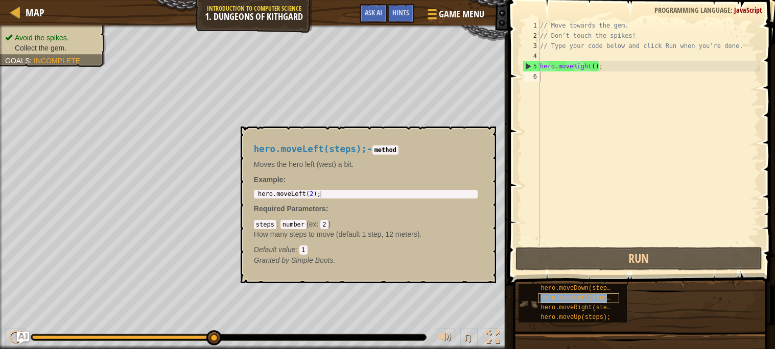
click at [562, 294] on div "hero.moveLeft(steps);" at bounding box center [578, 299] width 81 height 10
click at [557, 287] on span "hero.moveDown(steps);" at bounding box center [578, 288] width 77 height 7
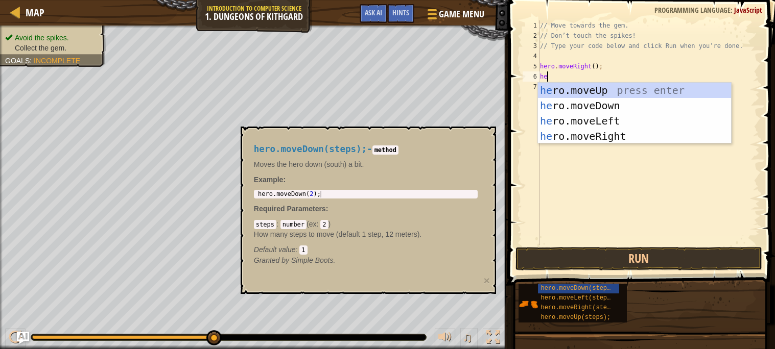
type textarea "her"
click at [557, 106] on div "her o.moveUp press enter her o.moveDown press enter her o.moveLeft press enter …" at bounding box center [634, 129] width 193 height 92
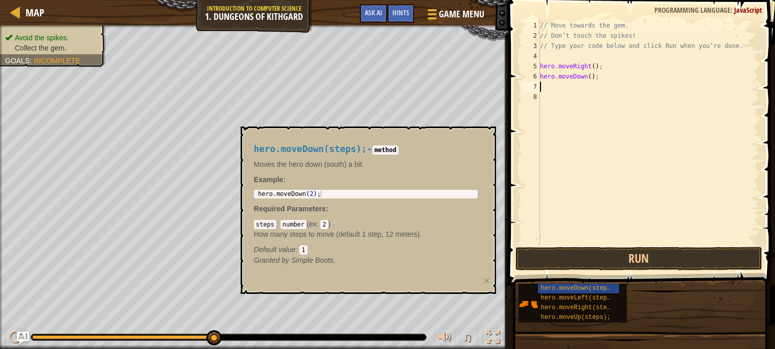
scroll to position [5, 0]
type textarea "3"
click at [591, 78] on div "// Move towards the gem. // Don’t touch the spikes! // Type your code below and…" at bounding box center [649, 142] width 222 height 245
type textarea "hero.moveDown(3);"
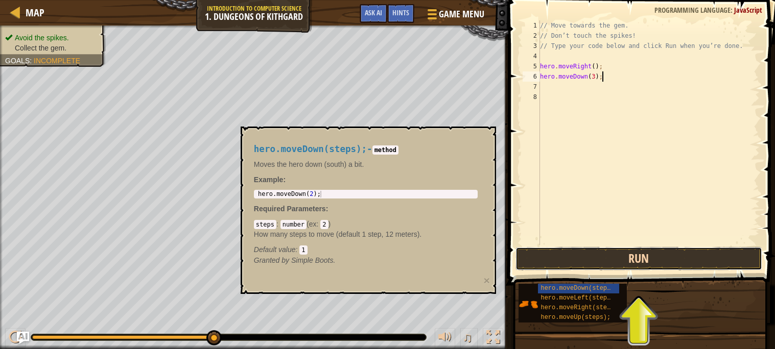
click at [579, 257] on button "Run" at bounding box center [638, 258] width 247 height 23
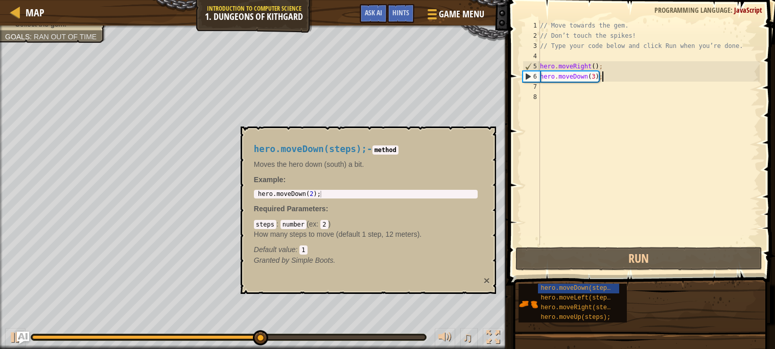
click at [484, 283] on button "×" at bounding box center [487, 280] width 6 height 11
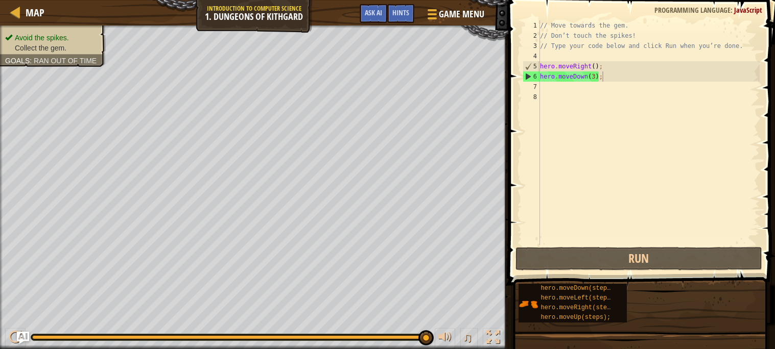
click at [575, 87] on div "// Move towards the gem. // Don’t touch the spikes! // Type your code below and…" at bounding box center [649, 142] width 222 height 245
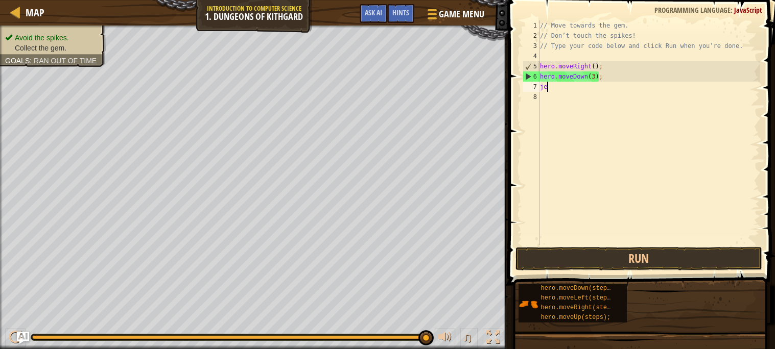
type textarea "j"
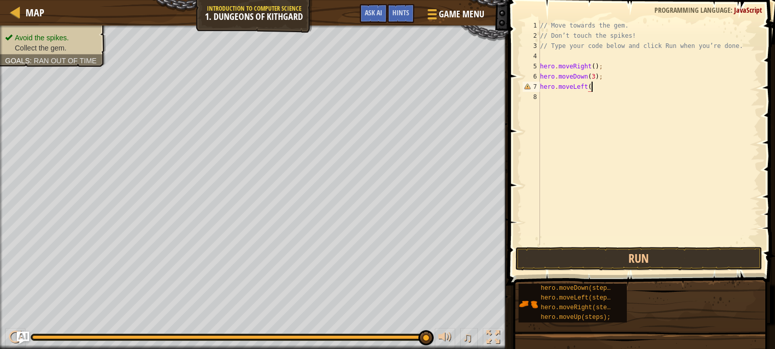
scroll to position [5, 4]
type textarea "hero.moveLeft(3)"
click at [591, 253] on button "Run" at bounding box center [638, 258] width 247 height 23
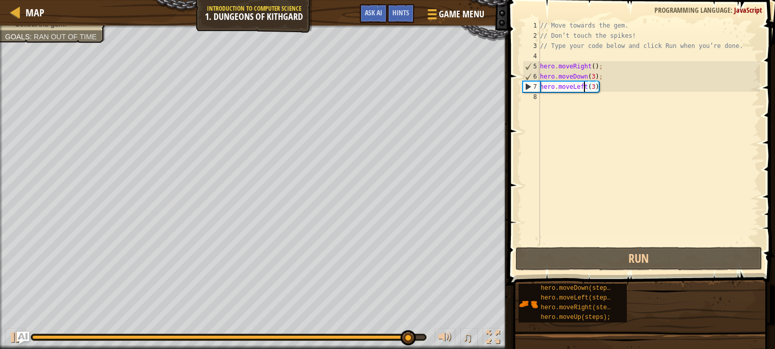
click at [584, 86] on div "// Move towards the gem. // Don’t touch the spikes! // Type your code below and…" at bounding box center [649, 142] width 222 height 245
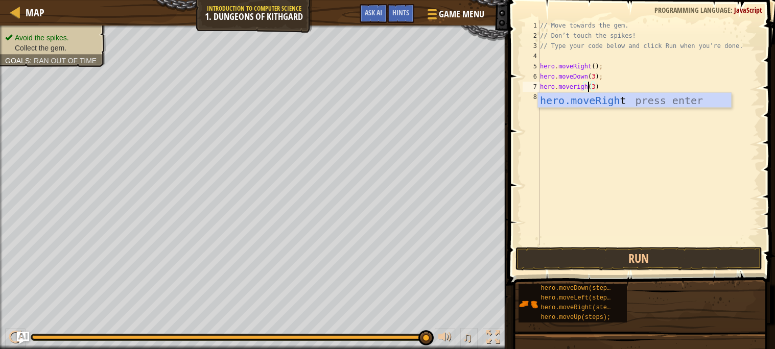
scroll to position [5, 4]
click at [572, 254] on button "Run" at bounding box center [638, 258] width 247 height 23
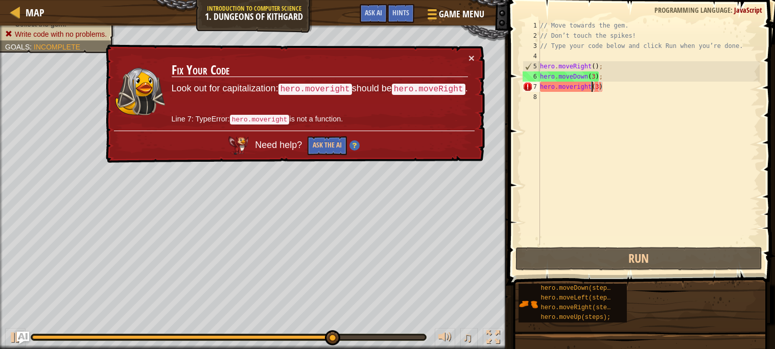
click at [578, 85] on div "// Move towards the gem. // Don’t touch the spikes! // Type your code below and…" at bounding box center [649, 142] width 222 height 245
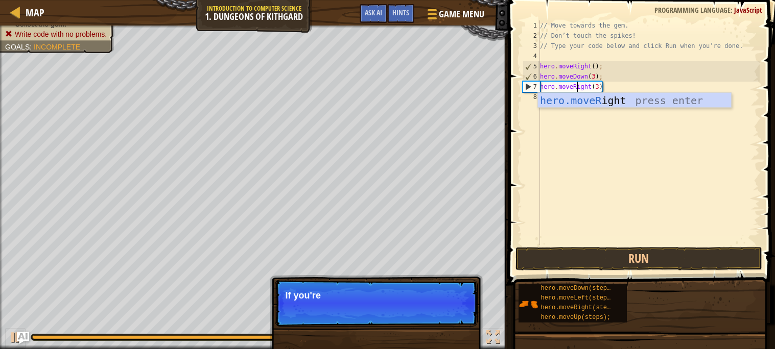
scroll to position [5, 3]
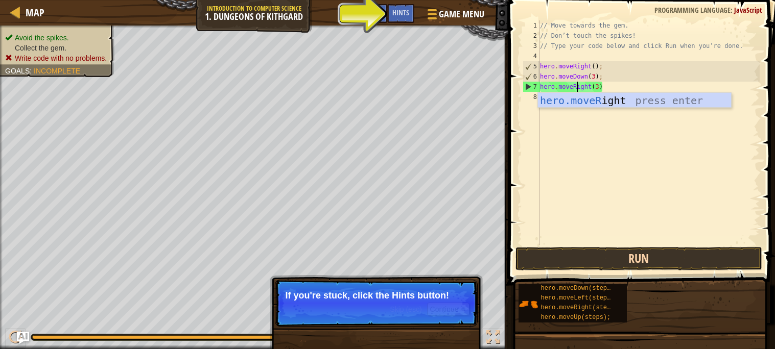
type textarea "hero.moveRight(3)"
click at [571, 259] on button "Run" at bounding box center [638, 258] width 247 height 23
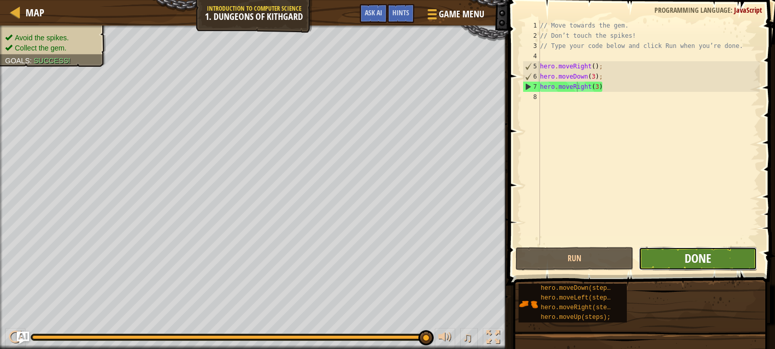
click at [696, 262] on span "Done" at bounding box center [697, 258] width 27 height 16
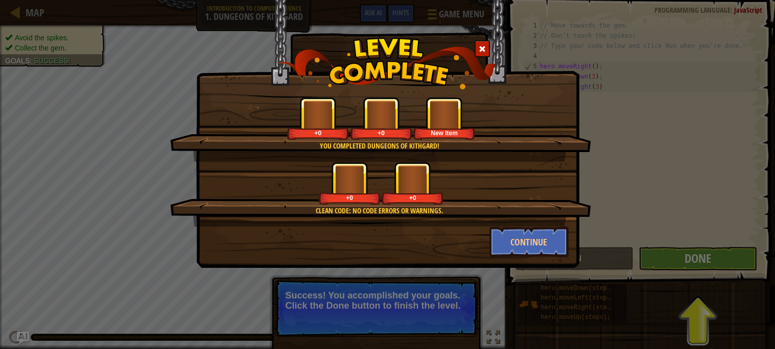
click at [378, 240] on div "You completed Dungeons of Kithgard! +0 +0 New Item Clean code: no code errors o…" at bounding box center [387, 174] width 775 height 349
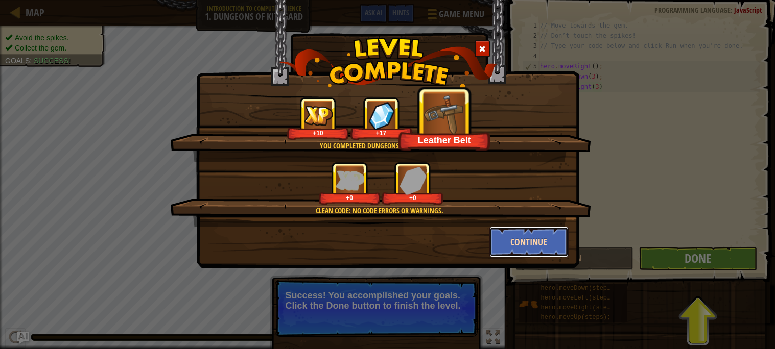
click at [541, 236] on button "Continue" at bounding box center [528, 242] width 79 height 31
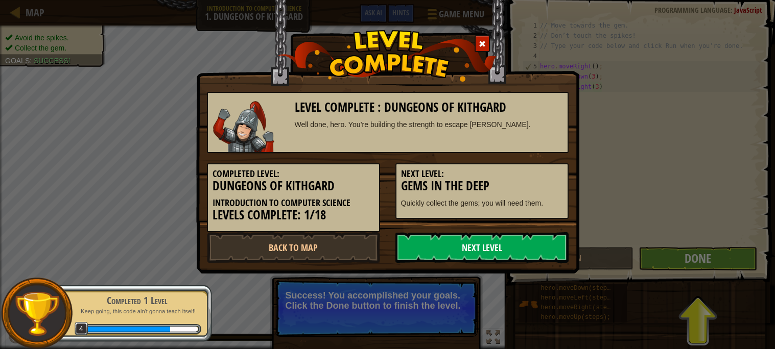
click at [488, 258] on link "Next Level" at bounding box center [481, 247] width 173 height 31
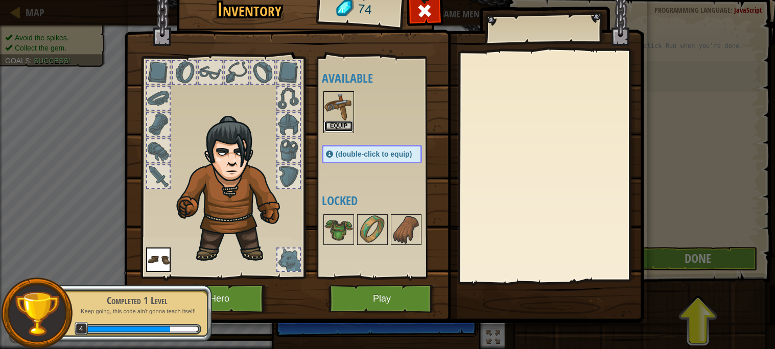
click at [337, 125] on button "Equip" at bounding box center [338, 126] width 29 height 11
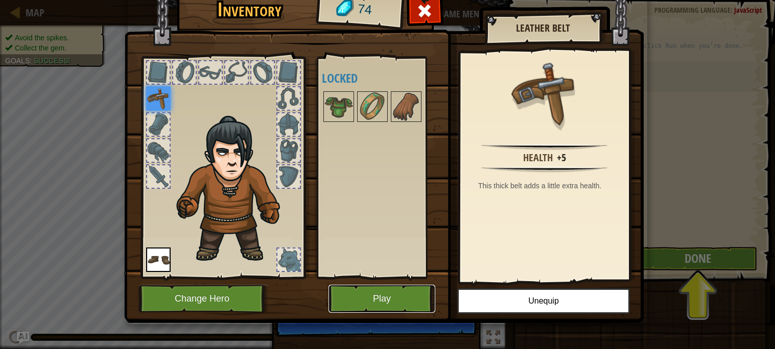
click at [363, 302] on button "Play" at bounding box center [381, 299] width 107 height 28
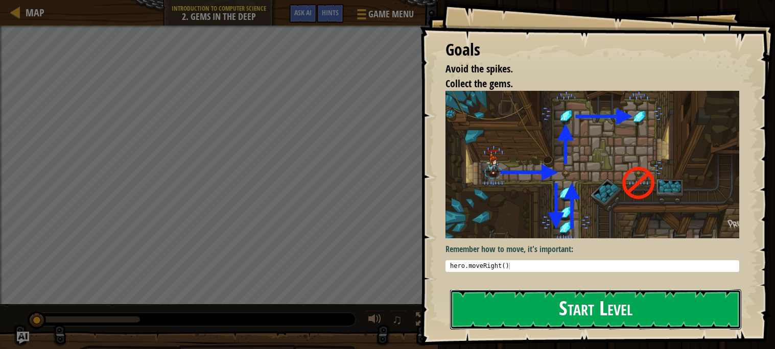
click at [529, 305] on button "Start Level" at bounding box center [595, 310] width 291 height 40
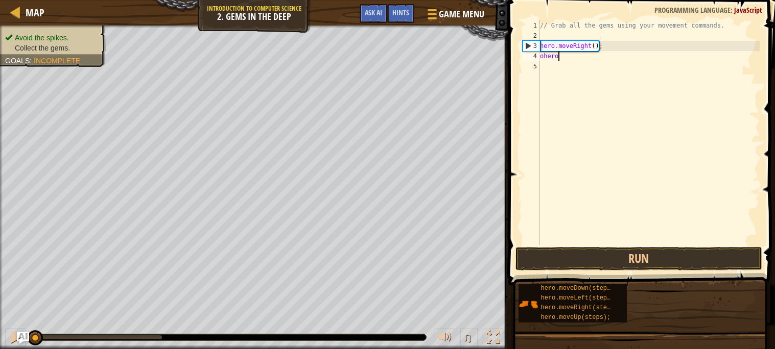
scroll to position [4, 1]
type textarea "o"
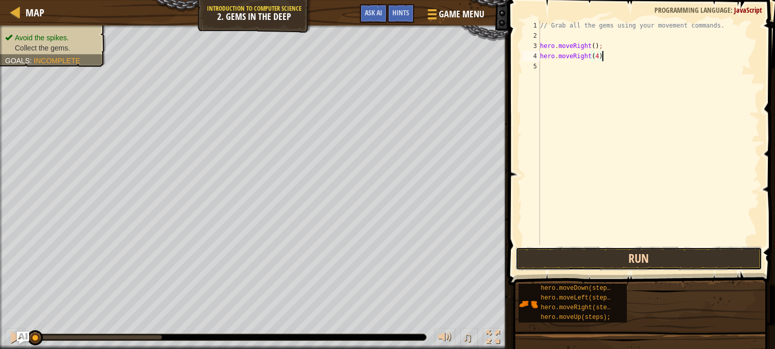
click at [577, 259] on button "Run" at bounding box center [638, 258] width 247 height 23
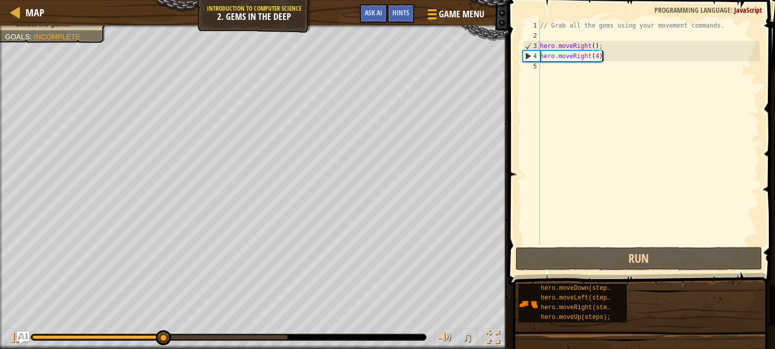
click at [600, 57] on div "// Grab all the gems using your movement commands. hero . moveRight ( ) ; hero …" at bounding box center [649, 142] width 222 height 245
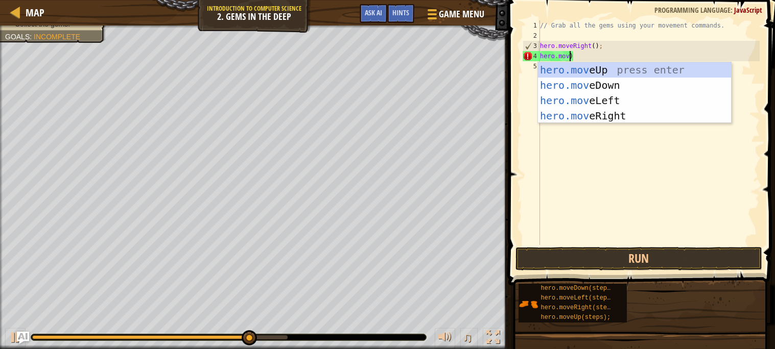
scroll to position [4, 2]
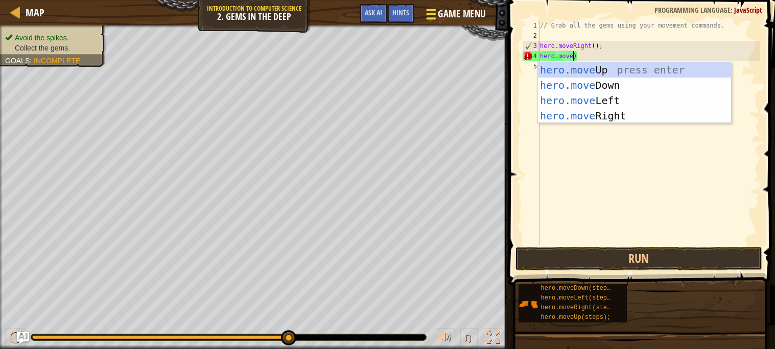
type textarea "hero.move)"
click at [433, 12] on div at bounding box center [431, 14] width 14 height 15
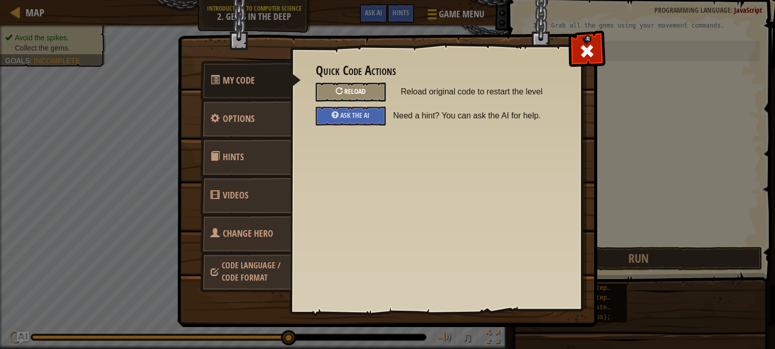
click at [356, 83] on div "Reload" at bounding box center [351, 92] width 70 height 19
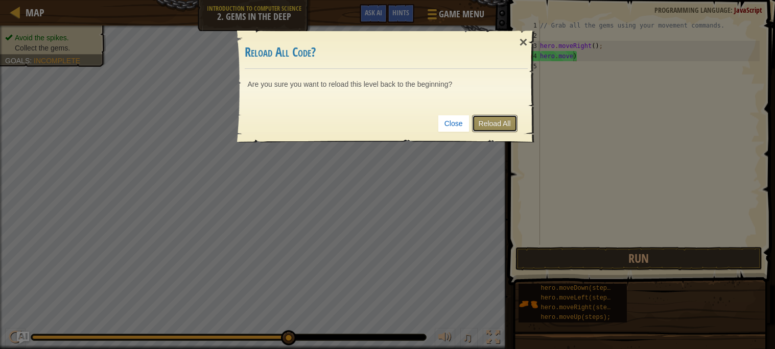
click at [502, 128] on link "Reload All" at bounding box center [494, 123] width 45 height 17
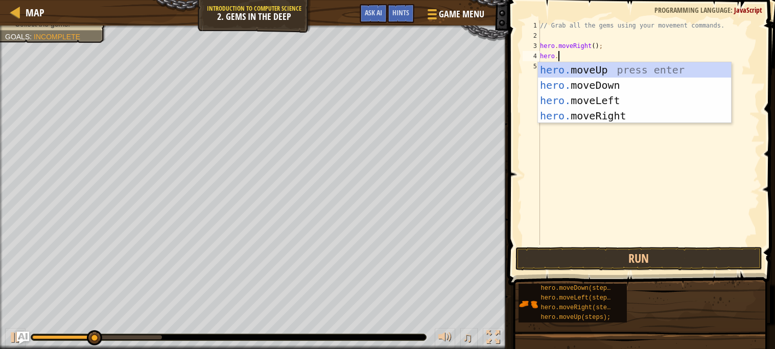
scroll to position [4, 2]
type textarea "hero.move"
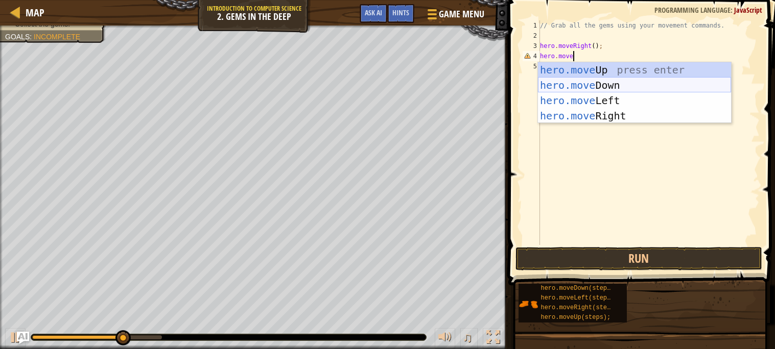
click at [585, 81] on div "hero.move Up press enter hero.move Down press enter hero.move Left press enter …" at bounding box center [634, 108] width 193 height 92
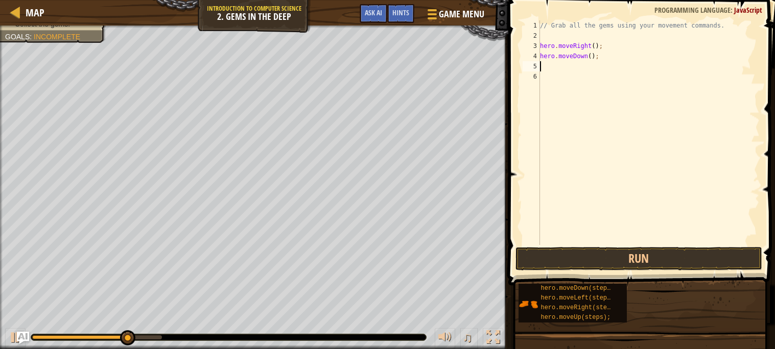
scroll to position [4, 0]
click at [591, 55] on div "// Grab all the gems using your movement commands. hero . moveRight ( ) ; hero …" at bounding box center [649, 142] width 222 height 245
type textarea "hero.moveDown(3);"
click at [597, 257] on button "Run" at bounding box center [638, 258] width 247 height 23
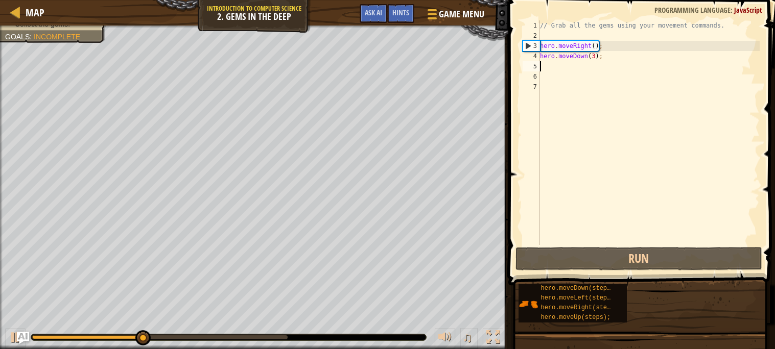
scroll to position [4, 0]
type textarea "hero.moveDown(3);"
type textarea "j"
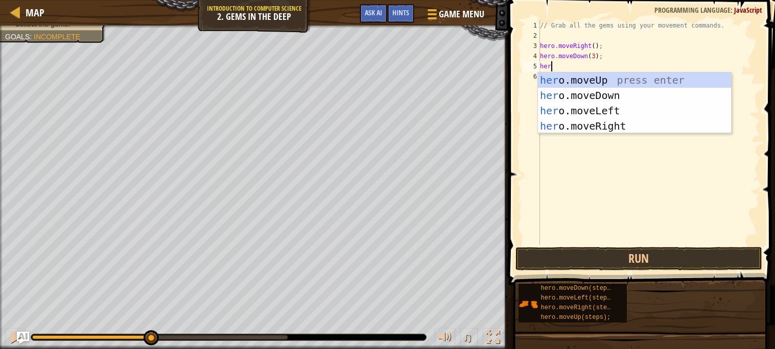
scroll to position [4, 1]
type textarea "hero."
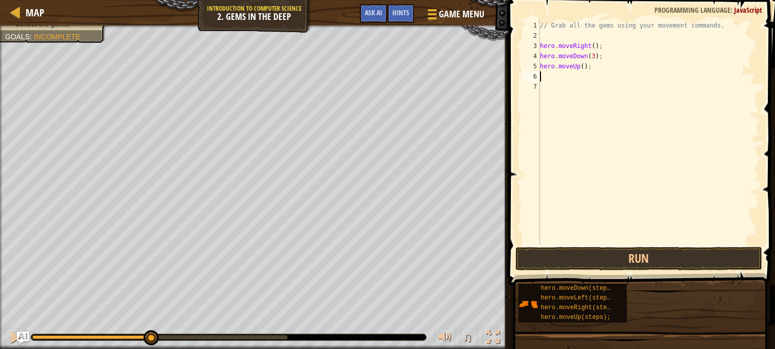
click at [580, 68] on div "// Grab all the gems using your movement commands. hero . moveRight ( ) ; hero …" at bounding box center [649, 142] width 222 height 245
click at [585, 68] on div "// Grab all the gems using your movement commands. hero . moveRight ( ) ; hero …" at bounding box center [649, 142] width 222 height 245
click at [582, 257] on button "Run" at bounding box center [638, 258] width 247 height 23
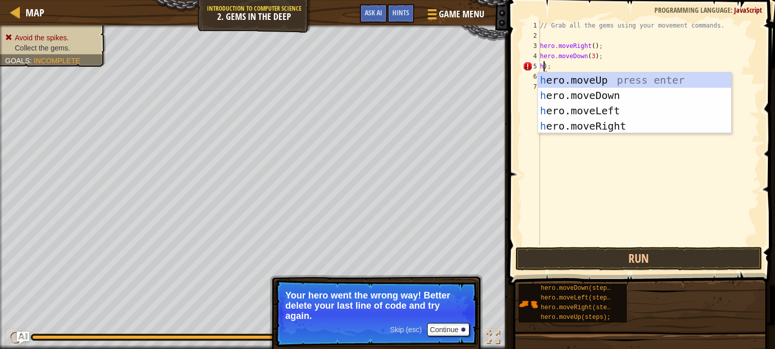
scroll to position [4, 1]
type textarea "hero.moveUp());"
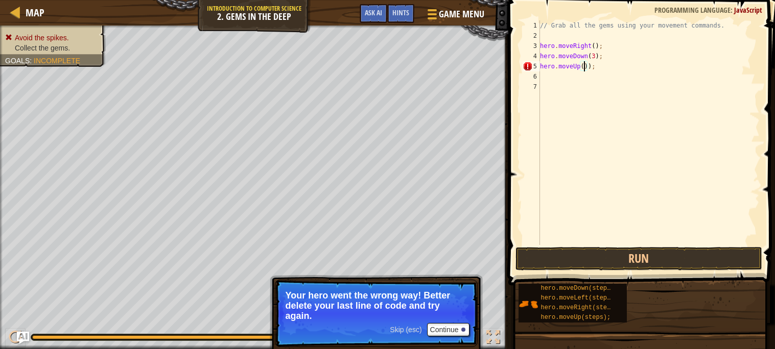
scroll to position [4, 4]
click at [591, 256] on button "Run" at bounding box center [638, 258] width 247 height 23
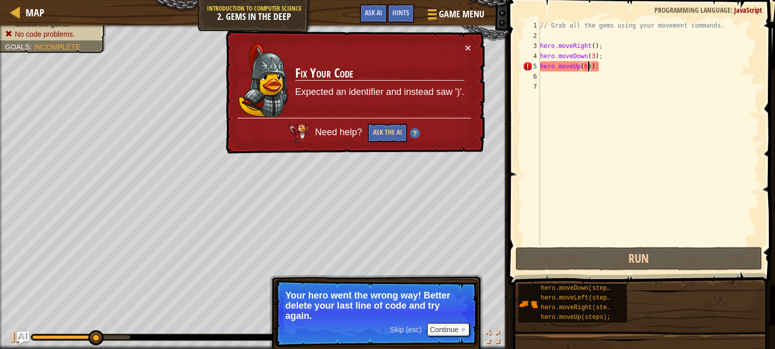
click at [582, 69] on div "// Grab all the gems using your movement commands. hero . moveRight ( ) ; hero …" at bounding box center [649, 142] width 222 height 245
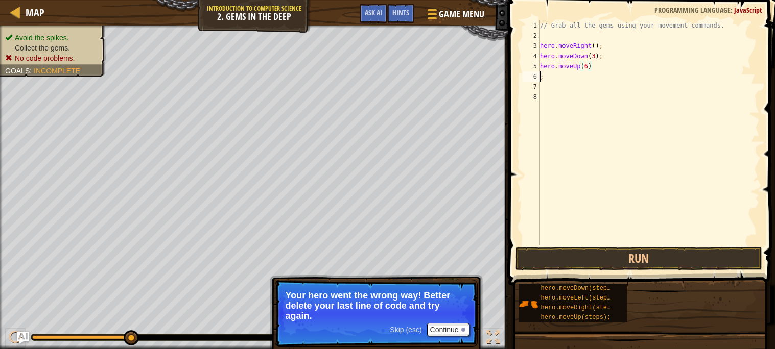
scroll to position [4, 0]
click at [596, 270] on button "Run" at bounding box center [638, 258] width 247 height 23
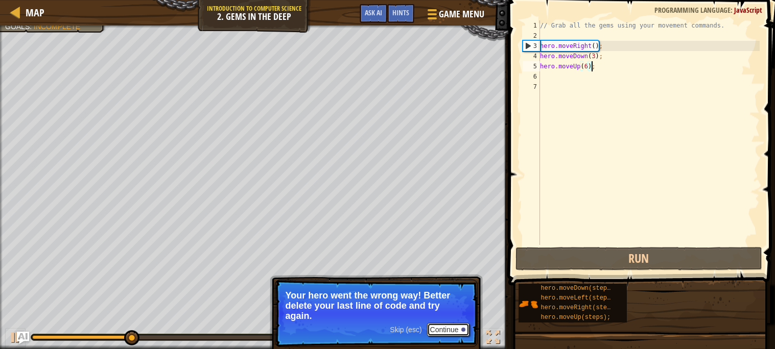
click at [438, 326] on button "Continue" at bounding box center [448, 329] width 42 height 13
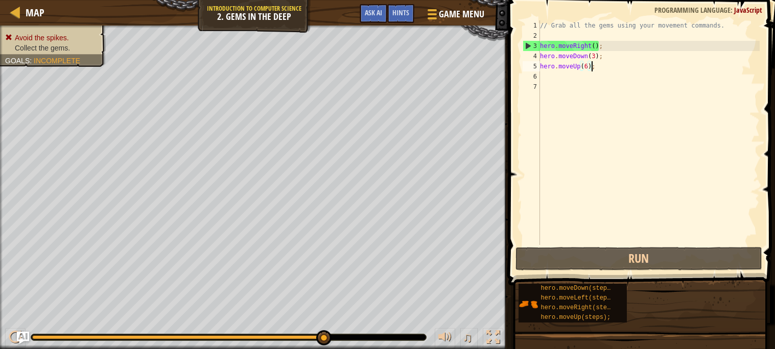
click at [590, 66] on div "// Grab all the gems using your movement commands. hero . moveRight ( ) ; hero …" at bounding box center [649, 142] width 222 height 245
click at [587, 66] on div "// Grab all the gems using your movement commands. hero . moveRight ( ) ; hero …" at bounding box center [649, 142] width 222 height 245
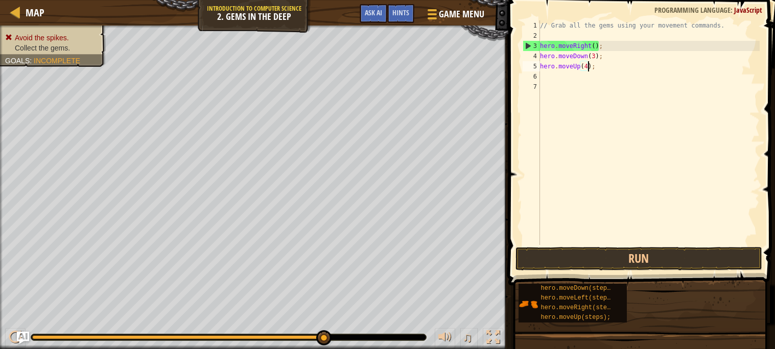
scroll to position [4, 4]
type textarea "hero.moveUp(4);"
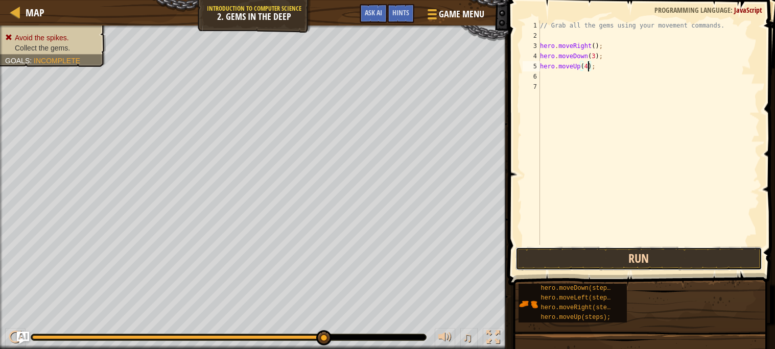
click at [609, 256] on button "Run" at bounding box center [638, 258] width 247 height 23
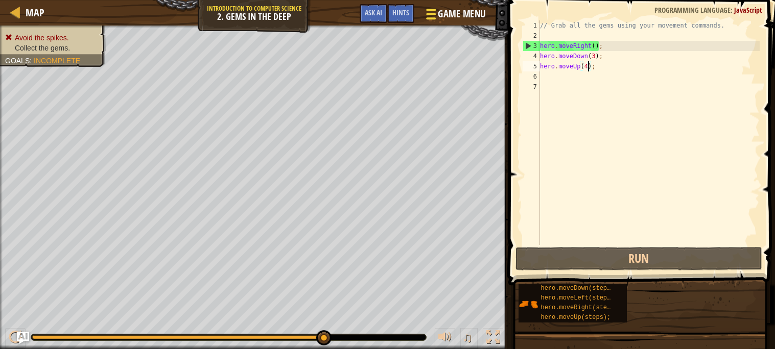
click at [468, 19] on span "Game Menu" at bounding box center [462, 14] width 48 height 14
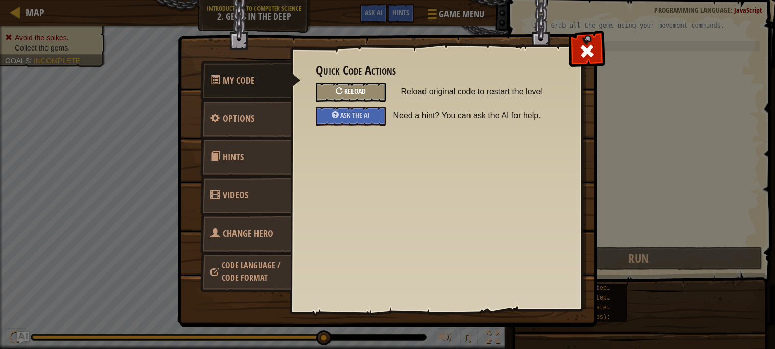
click at [356, 86] on div "Reload" at bounding box center [351, 92] width 70 height 19
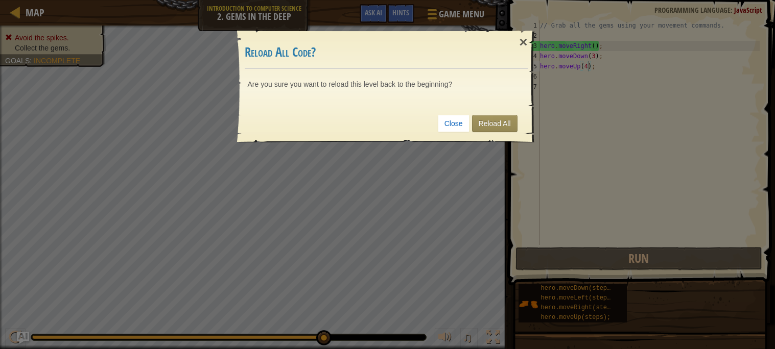
click at [511, 112] on div "Close Reload All" at bounding box center [386, 124] width 283 height 38
click at [502, 121] on link "Reload All" at bounding box center [494, 123] width 45 height 17
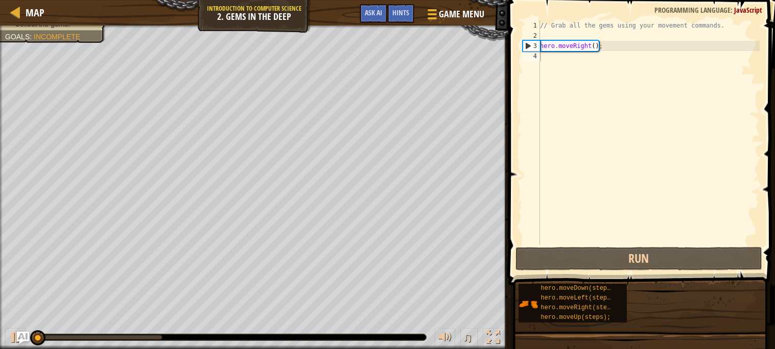
scroll to position [4, 0]
click at [562, 74] on div "// Grab all the gems using your movement commands. hero . moveRight ( ) ;" at bounding box center [649, 142] width 222 height 245
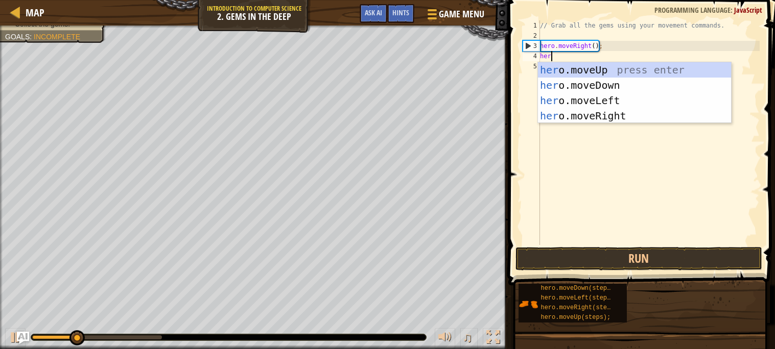
scroll to position [4, 1]
type textarea "hero"
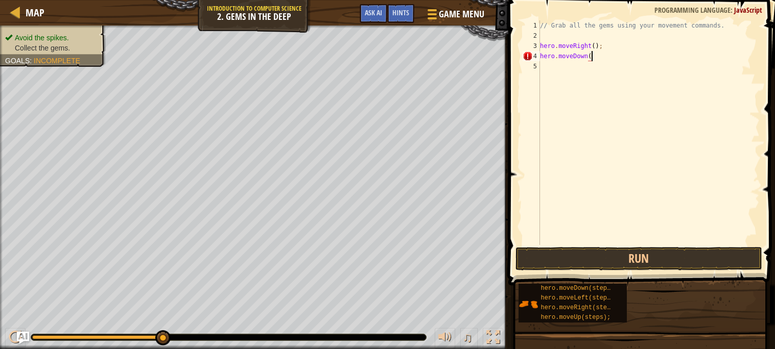
scroll to position [4, 4]
type textarea "hero.moveDown(3)"
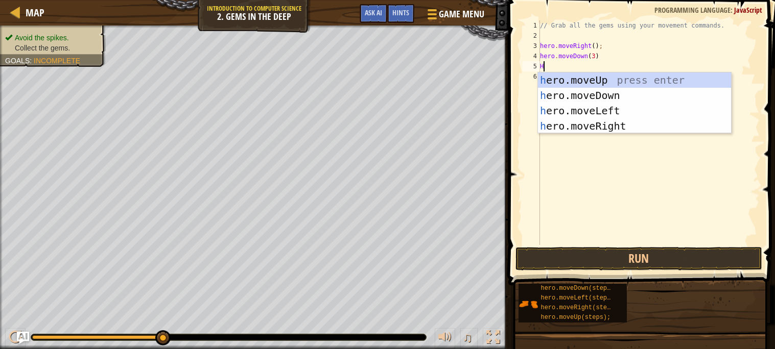
type textarea "Her"
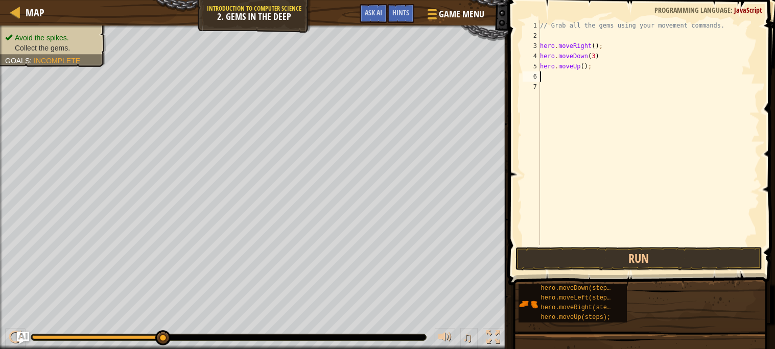
click at [585, 66] on div "// Grab all the gems using your movement commands. hero . moveRight ( ) ; hero …" at bounding box center [649, 142] width 222 height 245
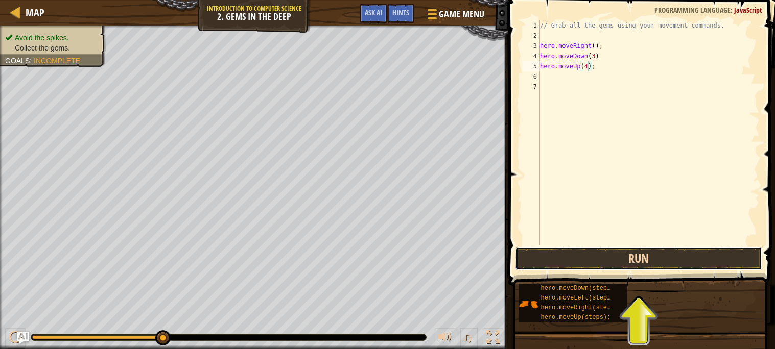
click at [610, 255] on button "Run" at bounding box center [638, 258] width 247 height 23
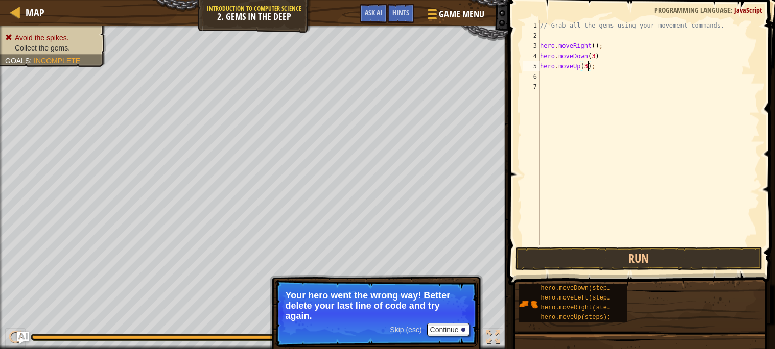
click at [594, 55] on div "// Grab all the gems using your movement commands. hero . moveRight ( ) ; hero …" at bounding box center [649, 142] width 222 height 245
type textarea "hero.moveDown(2)"
click at [680, 256] on button "Run" at bounding box center [638, 258] width 247 height 23
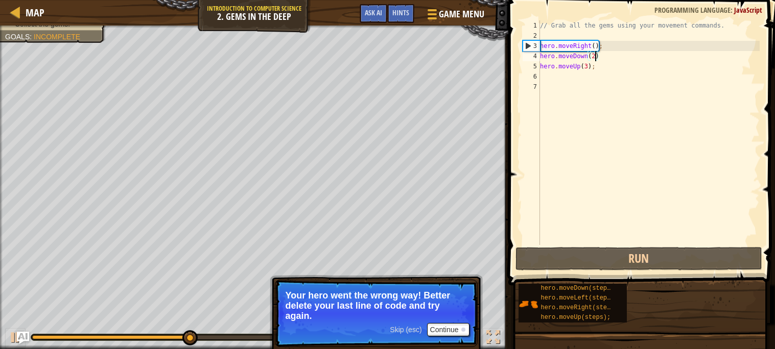
click at [404, 330] on span "Skip (esc)" at bounding box center [406, 330] width 32 height 8
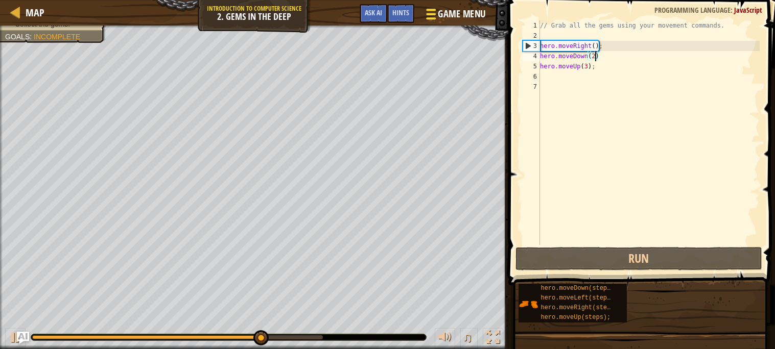
click at [447, 13] on span "Game Menu" at bounding box center [462, 14] width 48 height 14
